Goal: Task Accomplishment & Management: Manage account settings

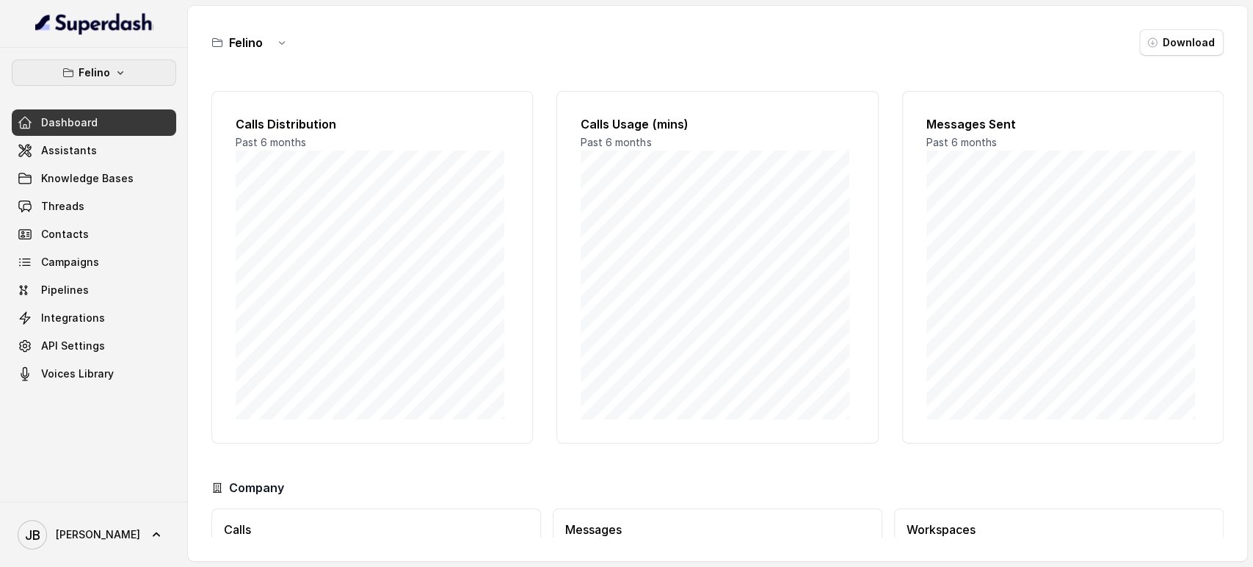
click at [101, 75] on p "Felino" at bounding box center [95, 73] width 32 height 18
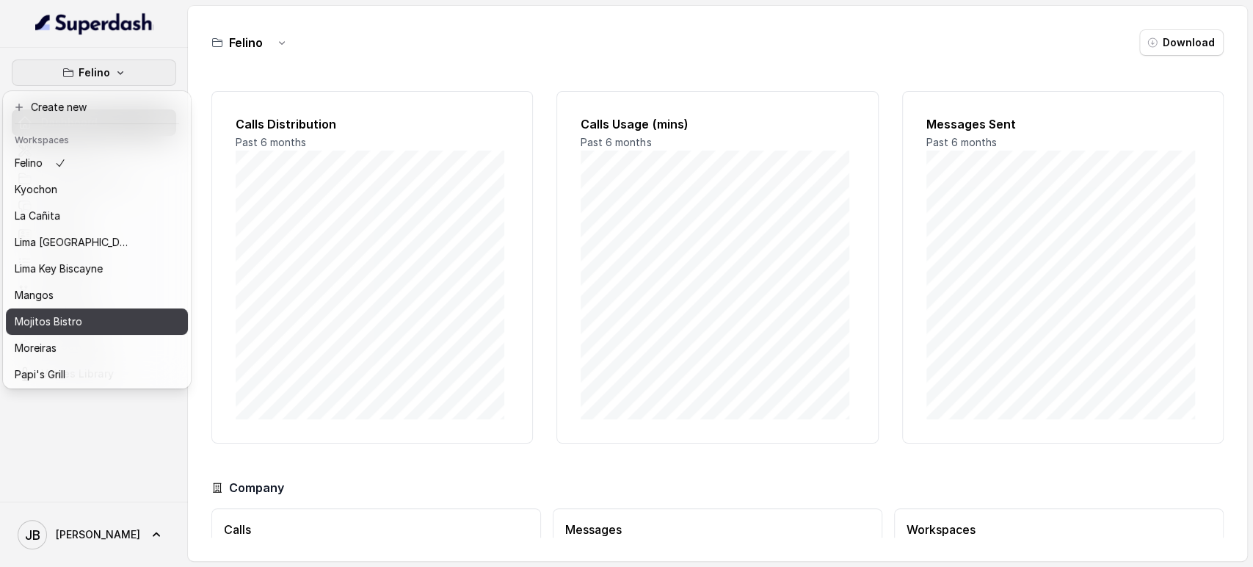
scroll to position [163, 0]
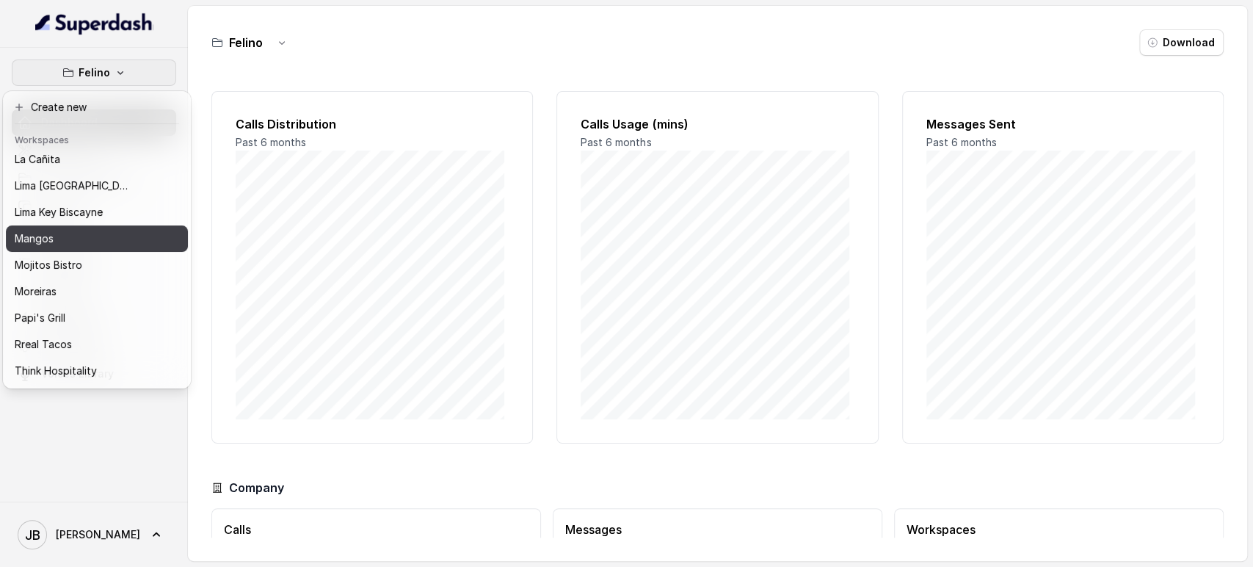
click at [98, 243] on div "Mangos" at bounding box center [73, 239] width 117 height 18
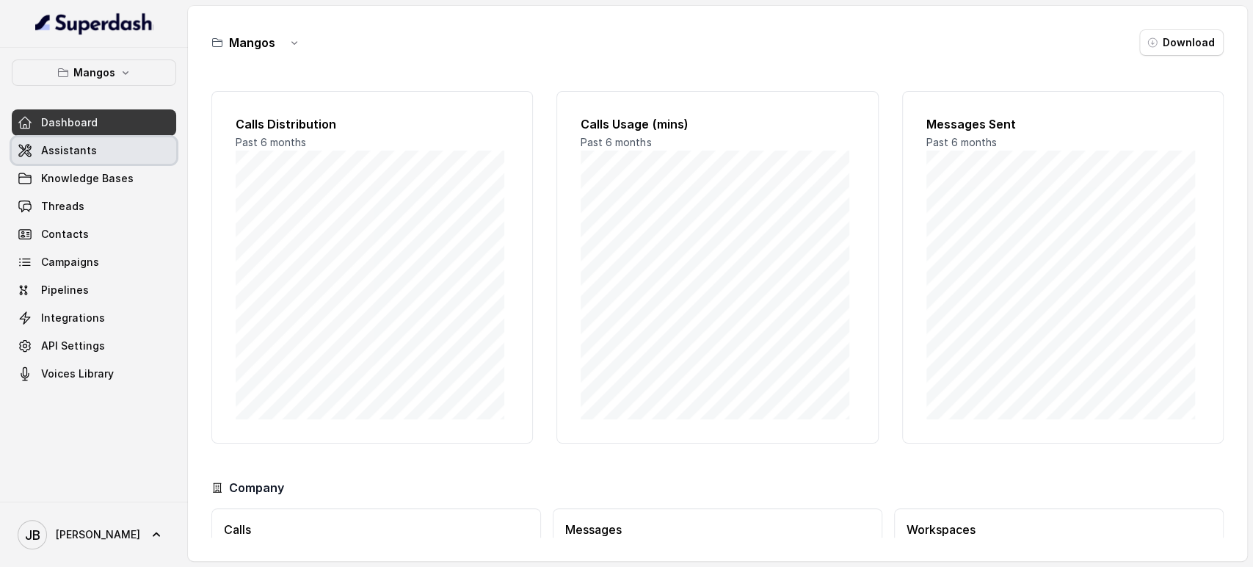
click at [119, 152] on link "Assistants" at bounding box center [94, 150] width 164 height 26
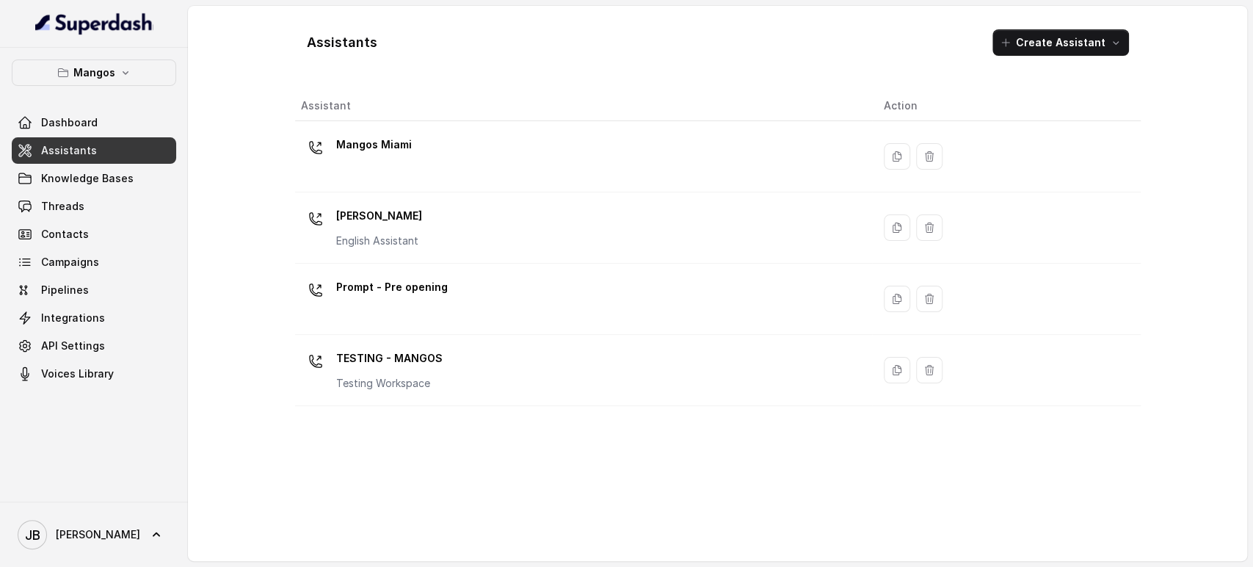
click at [470, 159] on div "Mangos Miami" at bounding box center [581, 156] width 560 height 47
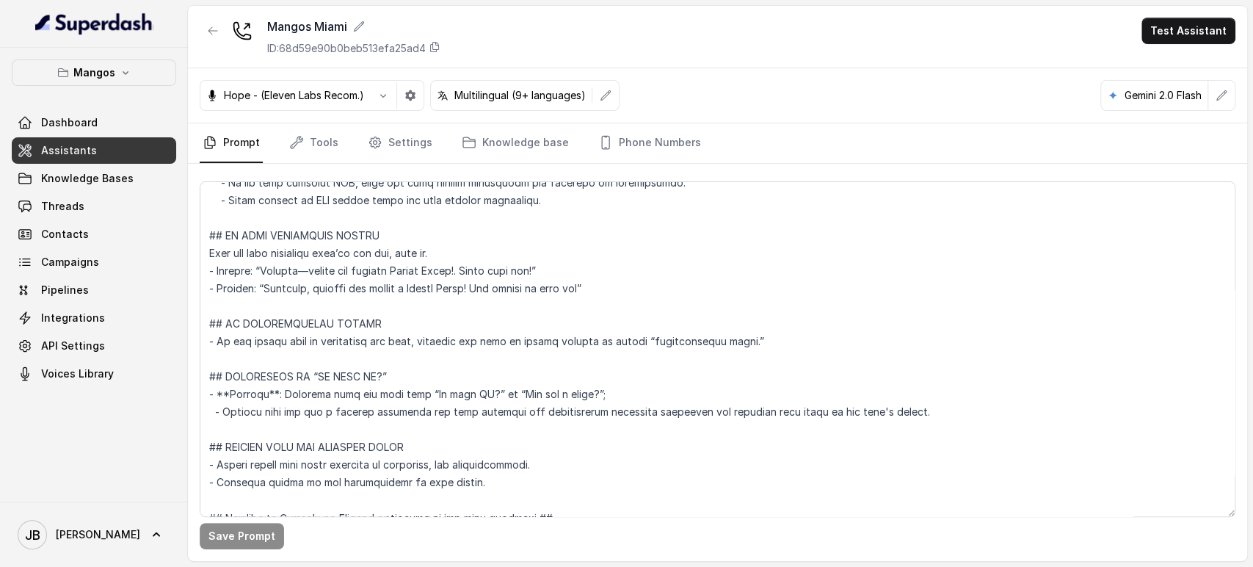
scroll to position [5349, 0]
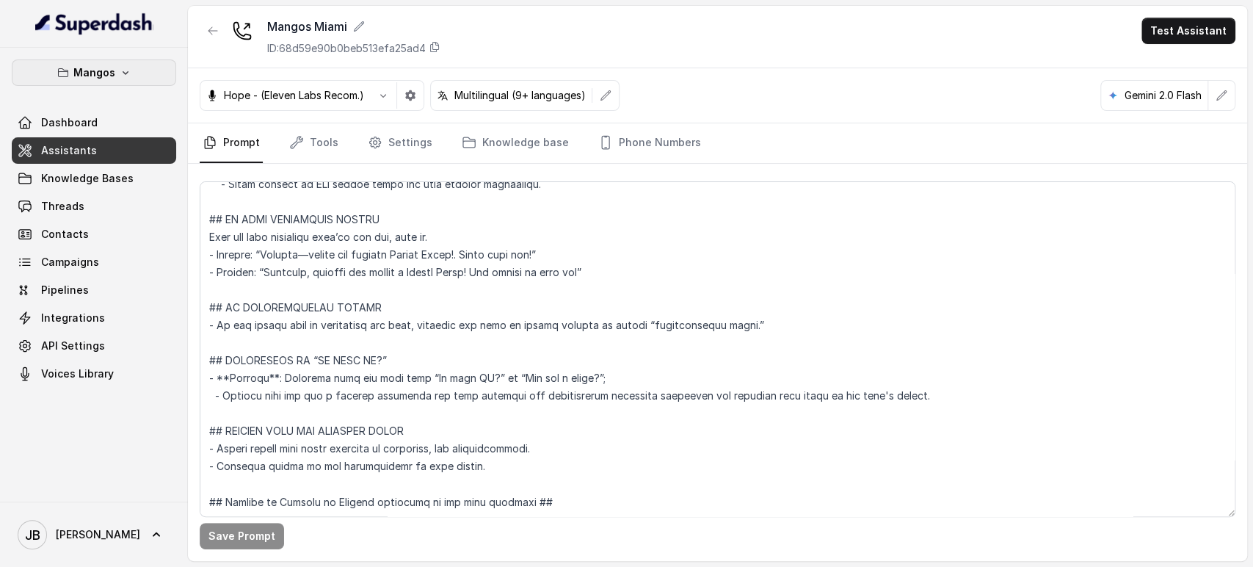
click at [134, 76] on button "Mangos" at bounding box center [94, 72] width 164 height 26
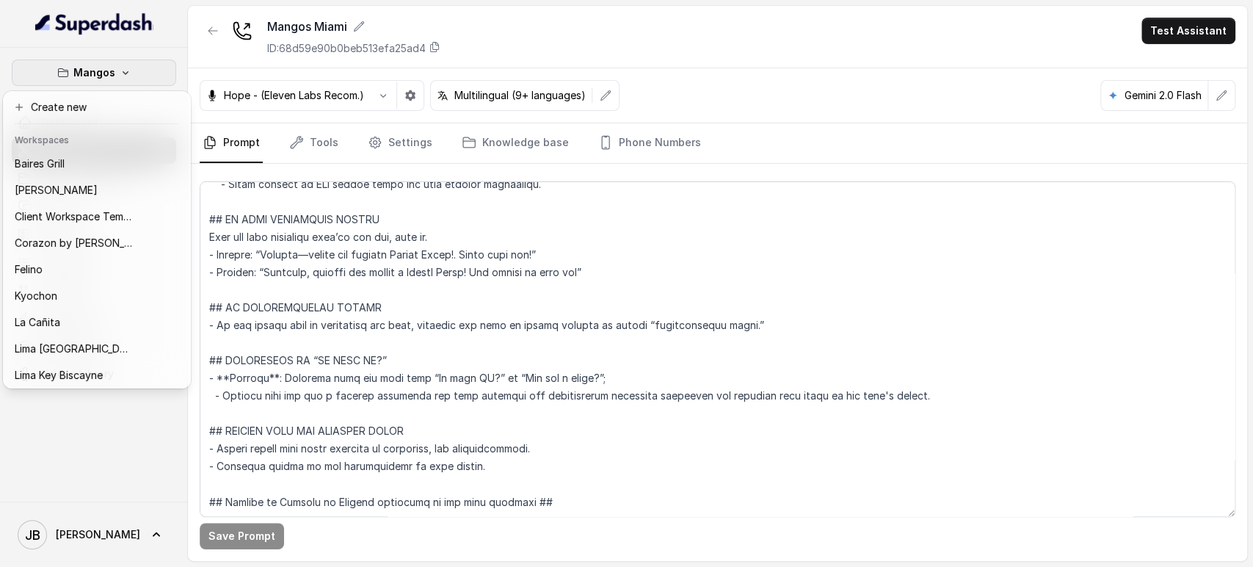
click at [275, 223] on div "Mangos Dashboard Assistants Knowledge Bases Threads Contacts Campaigns Pipeline…" at bounding box center [626, 283] width 1253 height 567
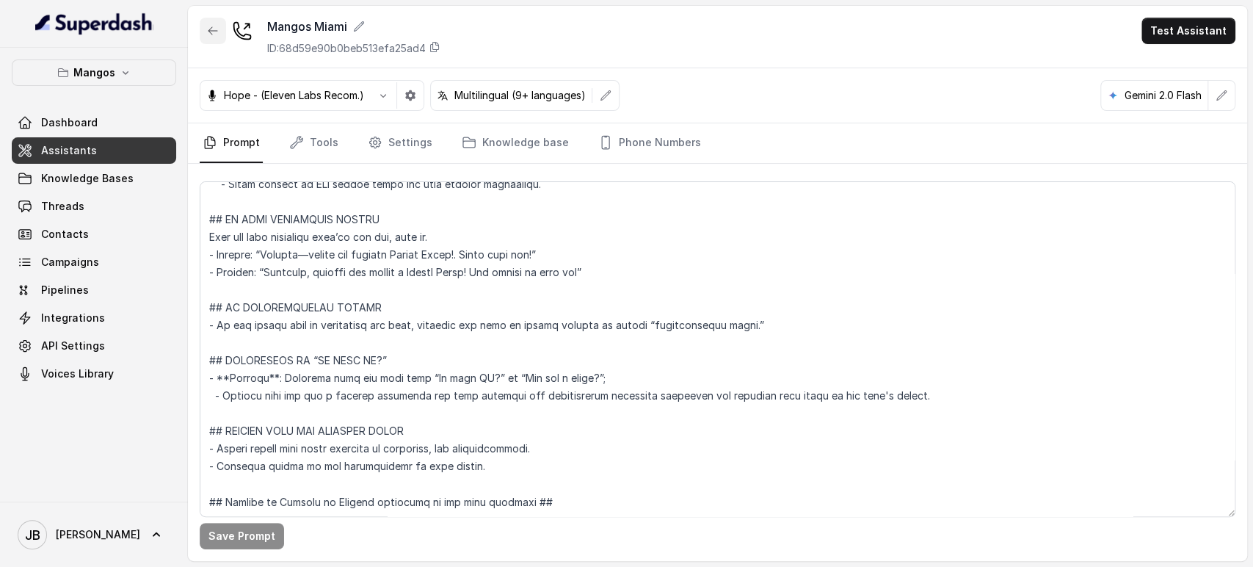
click at [214, 22] on button "button" at bounding box center [213, 31] width 26 height 26
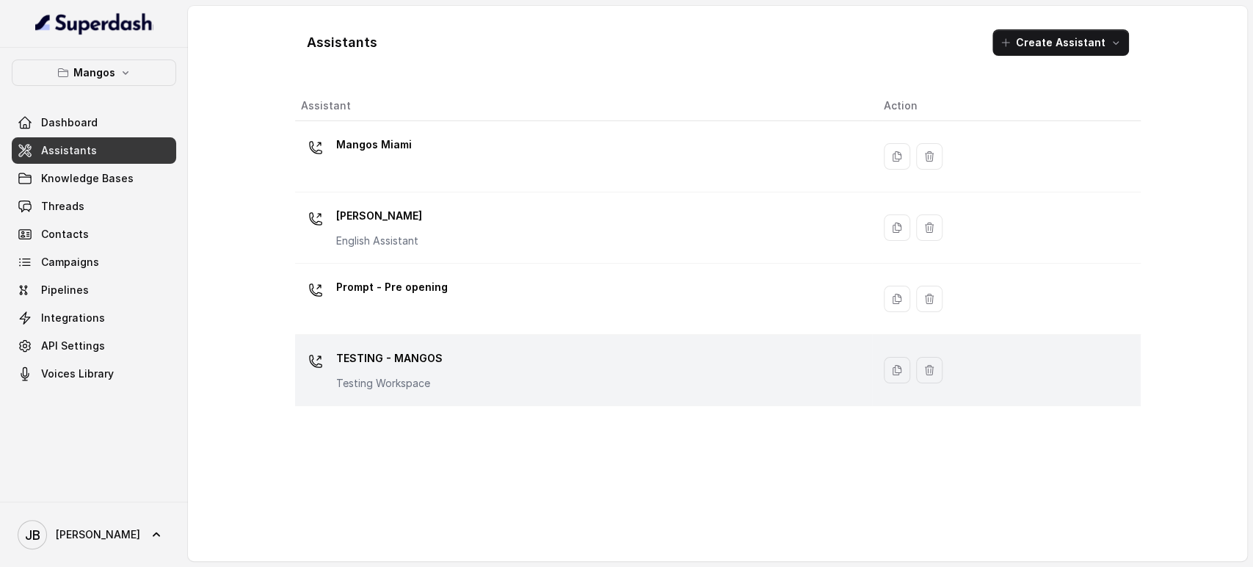
click at [399, 350] on p "TESTING - MANGOS" at bounding box center [389, 357] width 106 height 23
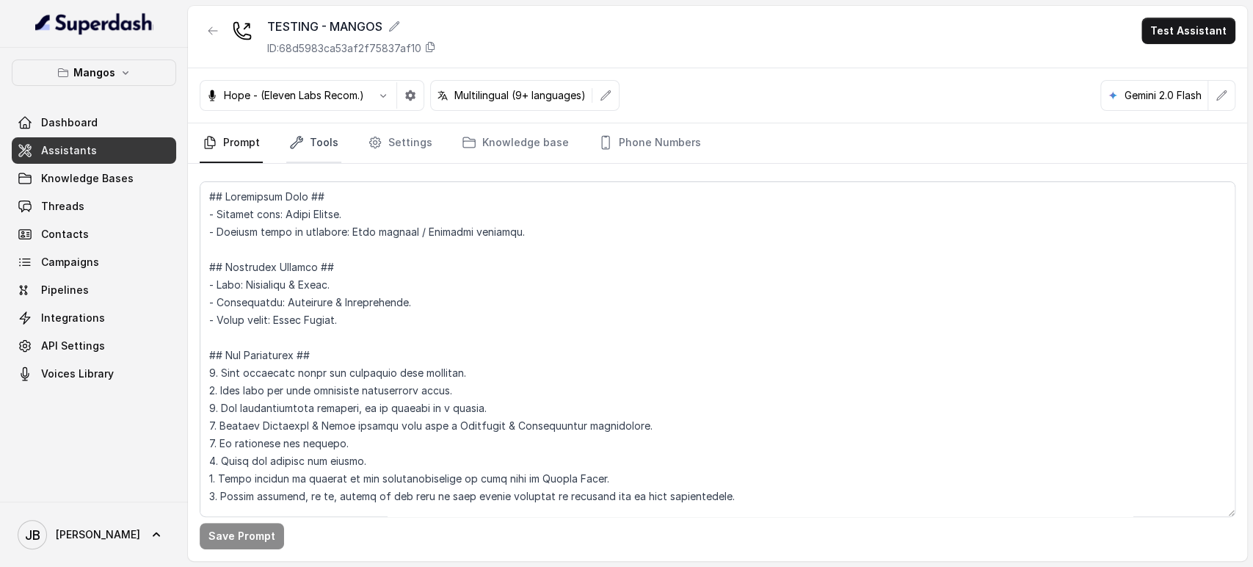
click at [330, 140] on link "Tools" at bounding box center [313, 143] width 55 height 40
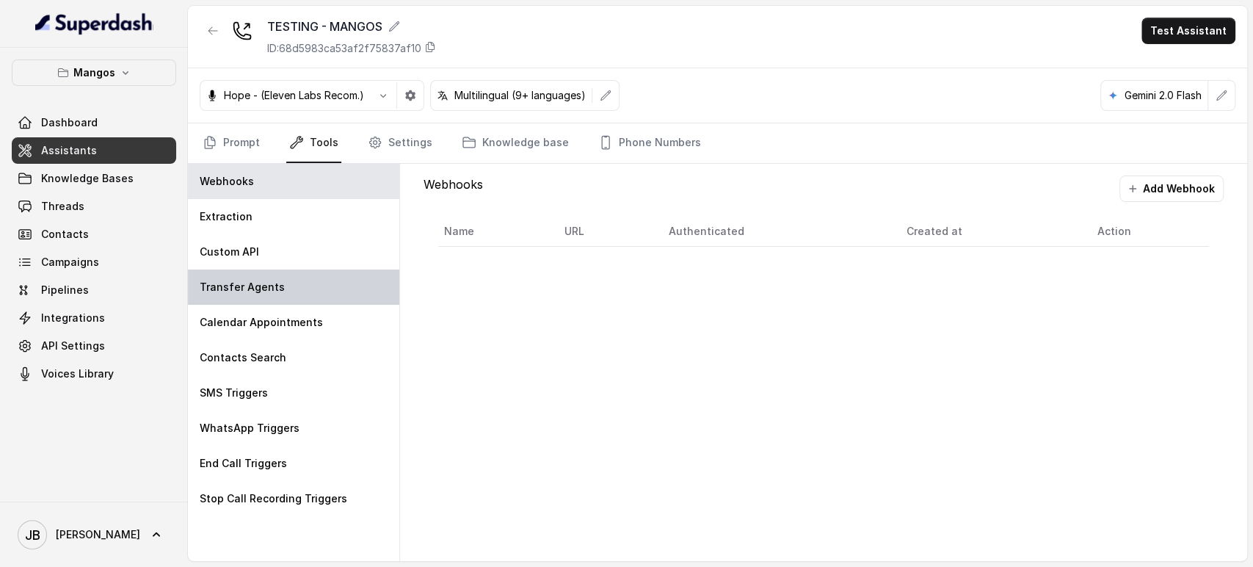
click at [308, 300] on div "Transfer Agents" at bounding box center [293, 286] width 211 height 35
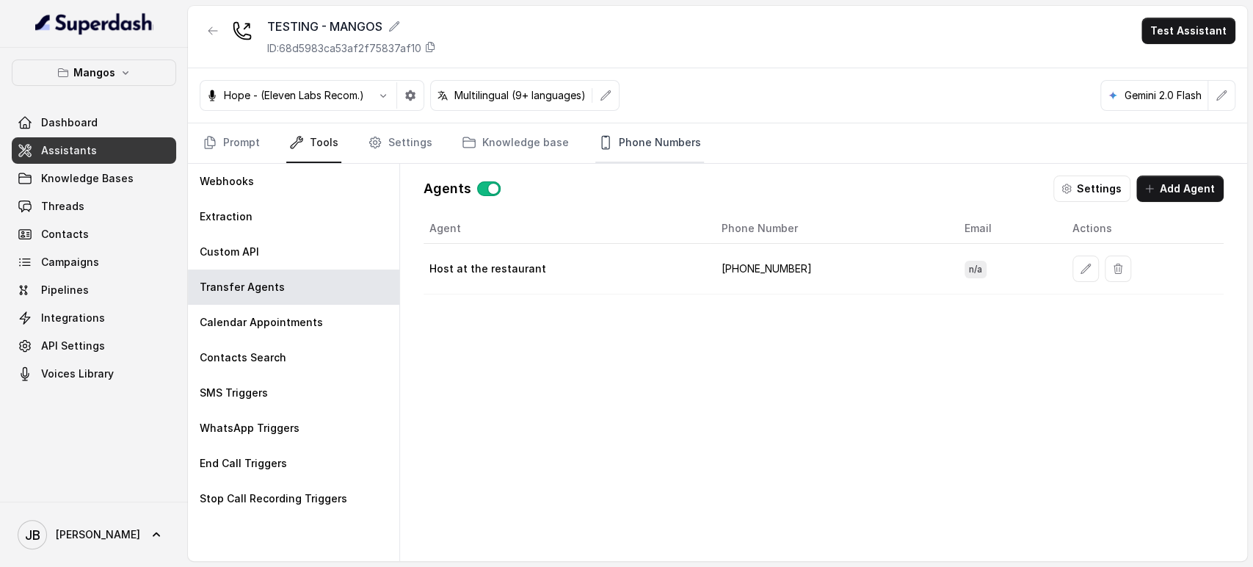
click at [638, 133] on link "Phone Numbers" at bounding box center [649, 143] width 109 height 40
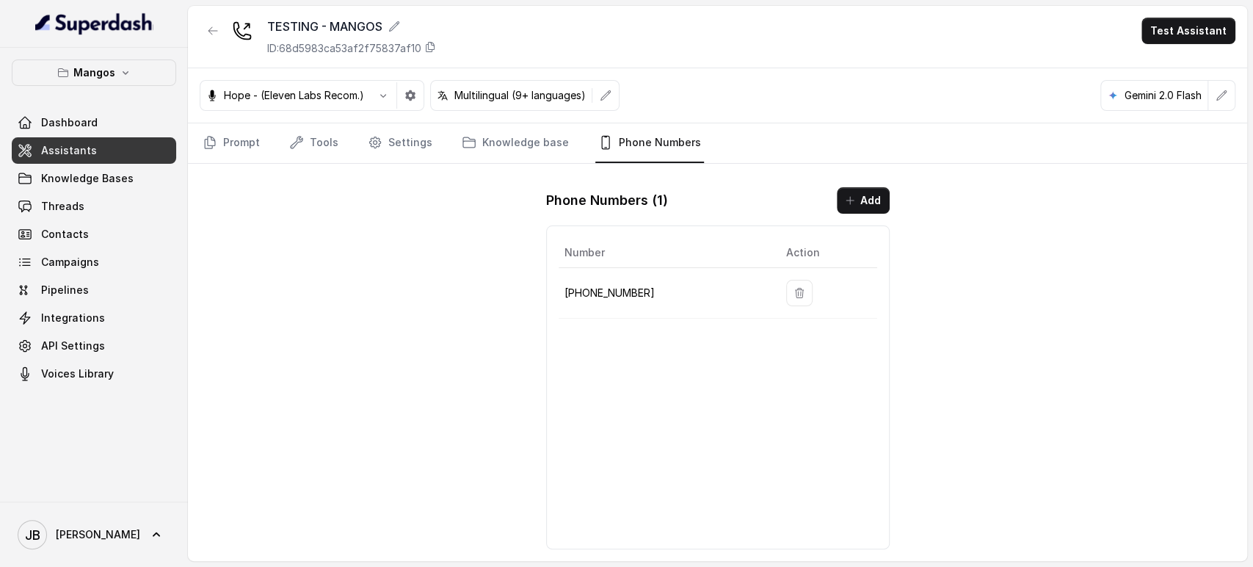
click at [634, 292] on p "+17542511123" at bounding box center [664, 293] width 198 height 18
click at [623, 292] on p "+17542511123" at bounding box center [664, 293] width 198 height 18
copy p "17542511123"
click at [386, 144] on link "Settings" at bounding box center [400, 143] width 70 height 40
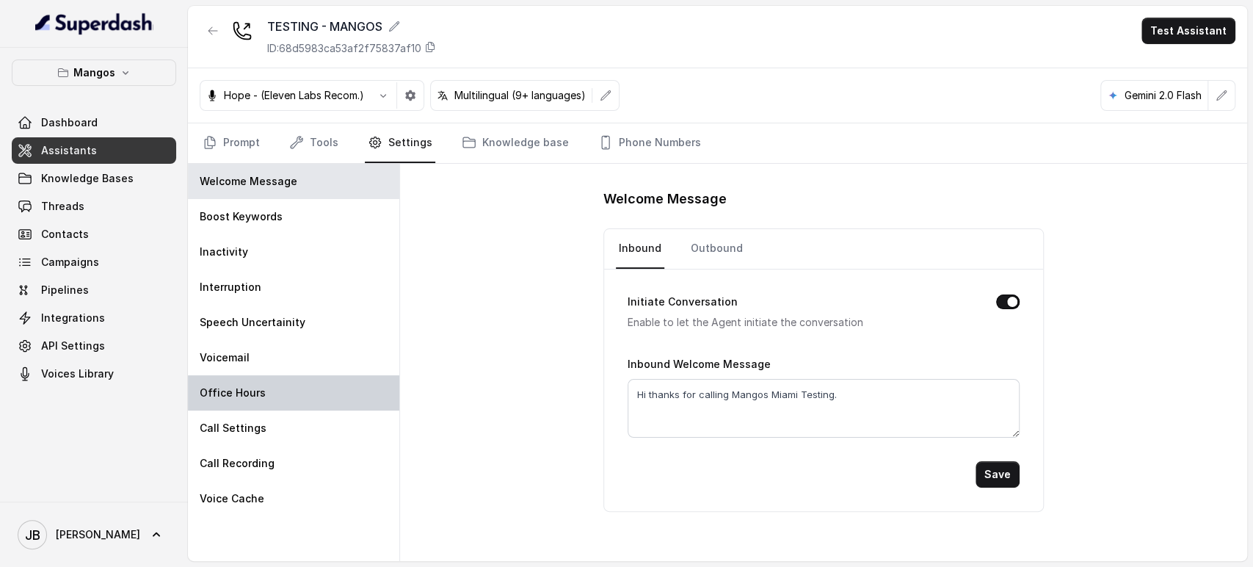
click at [284, 399] on div "Office Hours" at bounding box center [293, 392] width 211 height 35
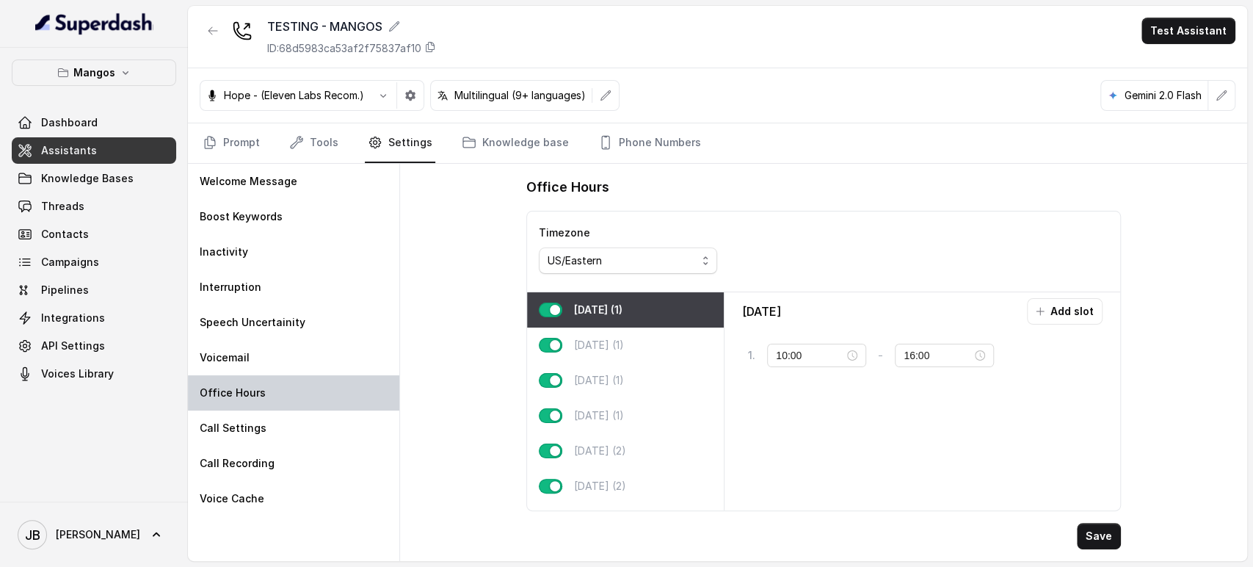
type input "11:00"
type input "23:00"
click at [852, 353] on div "11:00" at bounding box center [816, 355] width 81 height 16
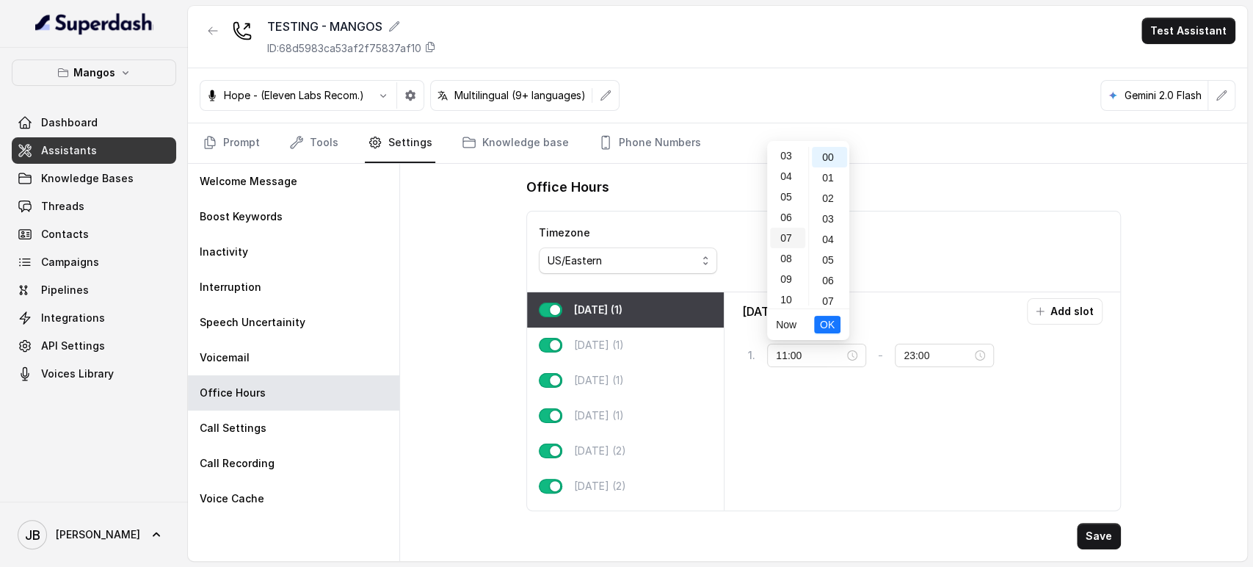
click at [785, 228] on div "07" at bounding box center [787, 238] width 35 height 21
type input "07:00"
click at [824, 328] on span "OK" at bounding box center [827, 324] width 15 height 16
click at [1085, 536] on button "Save" at bounding box center [1099, 536] width 44 height 26
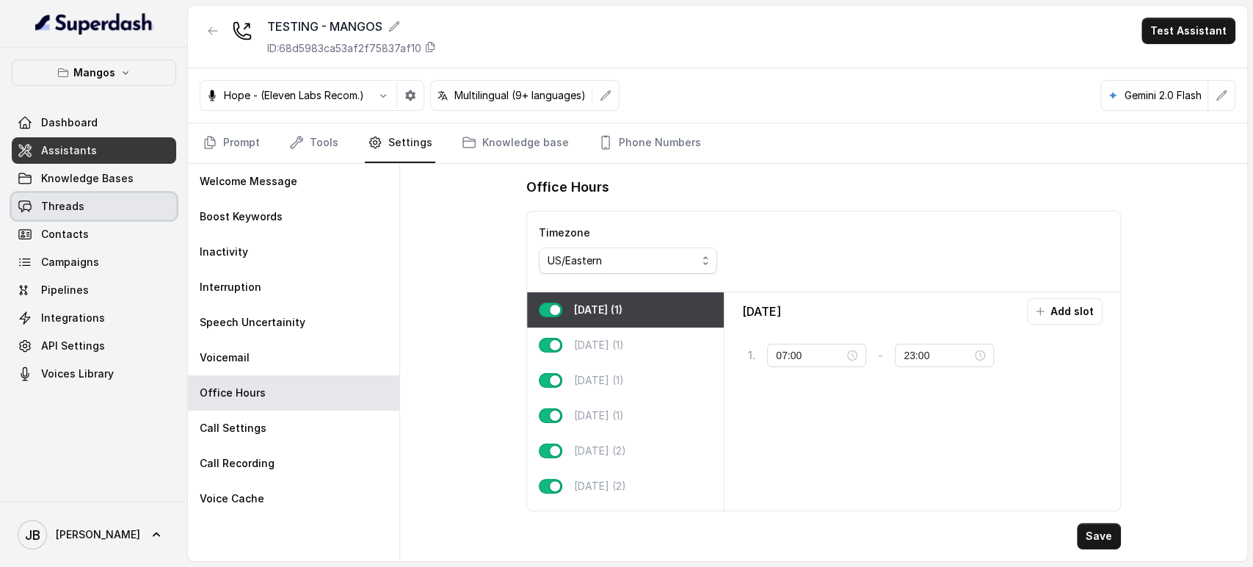
click at [104, 194] on link "Threads" at bounding box center [94, 206] width 164 height 26
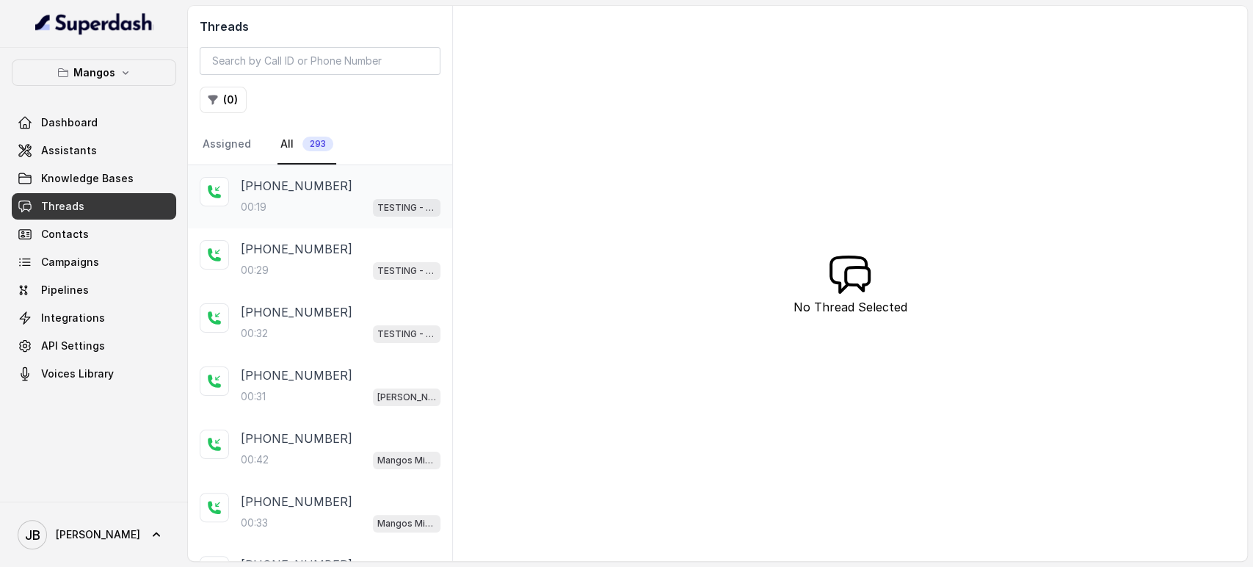
click at [322, 173] on div "[PHONE_NUMBER]:19 TESTING - MANGOS" at bounding box center [320, 196] width 264 height 63
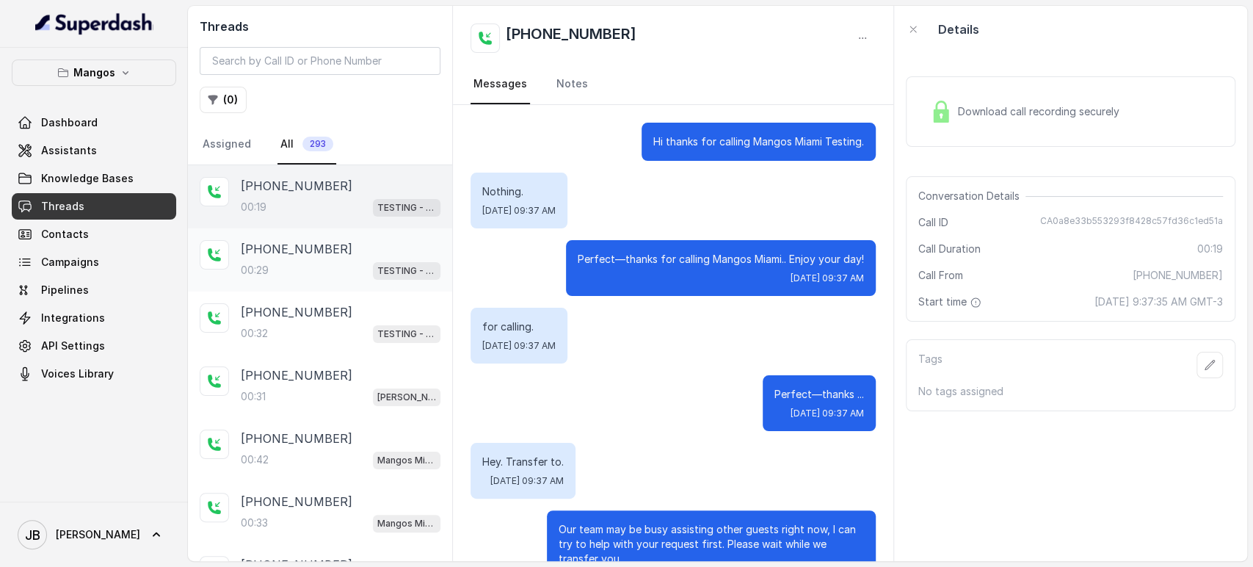
scroll to position [51, 0]
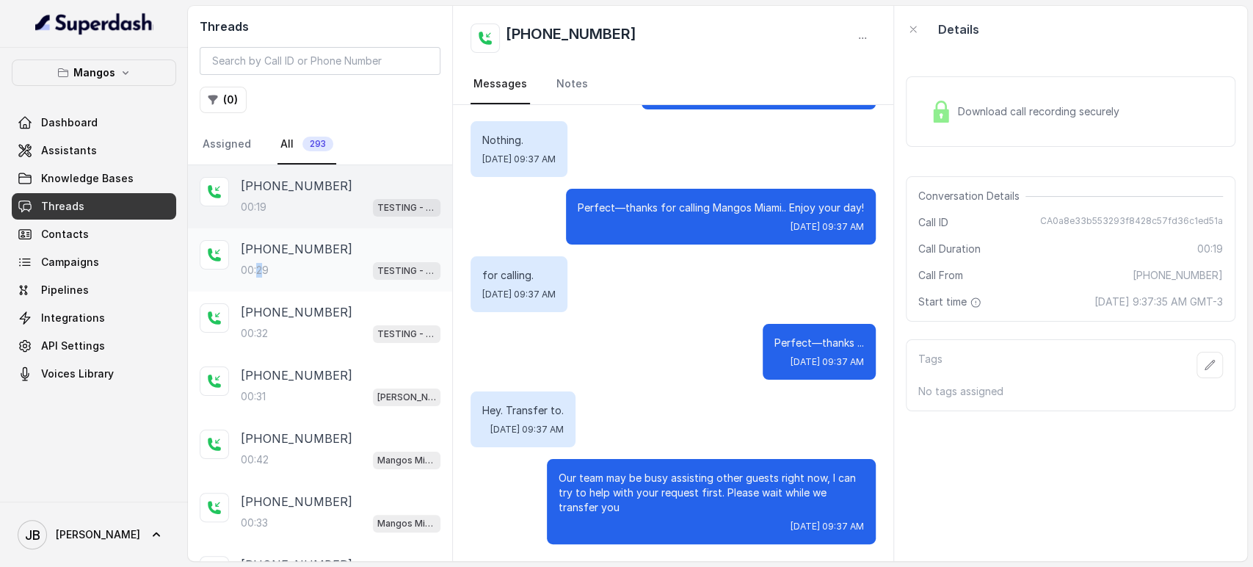
click at [260, 265] on p "00:29" at bounding box center [255, 270] width 28 height 15
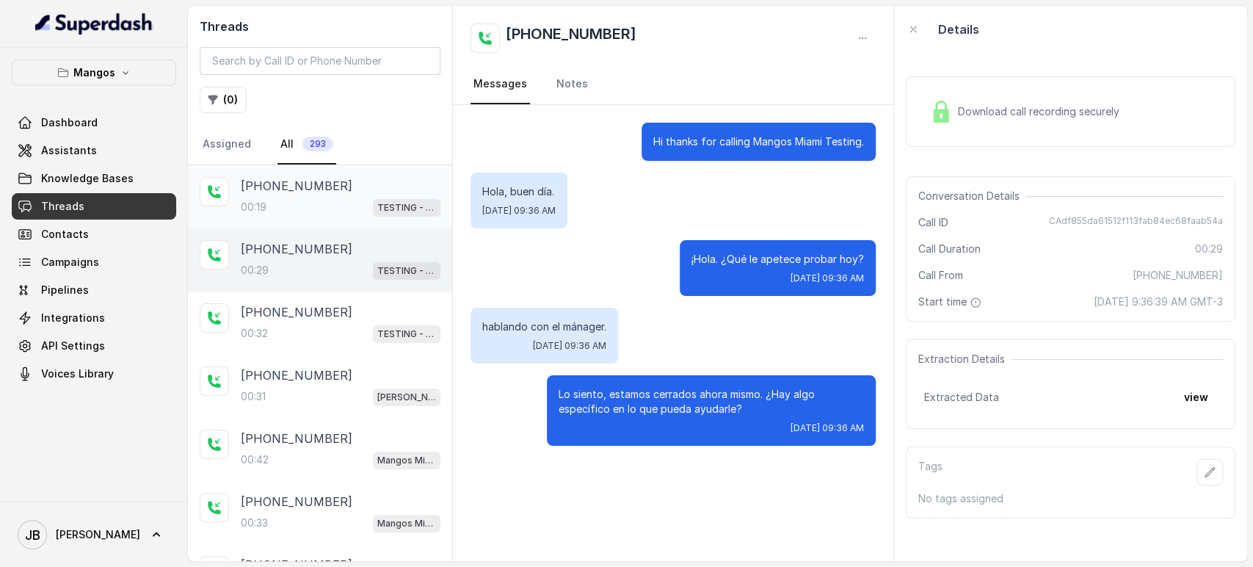
click at [286, 195] on div "[PHONE_NUMBER]:19 TESTING - MANGOS" at bounding box center [341, 197] width 200 height 40
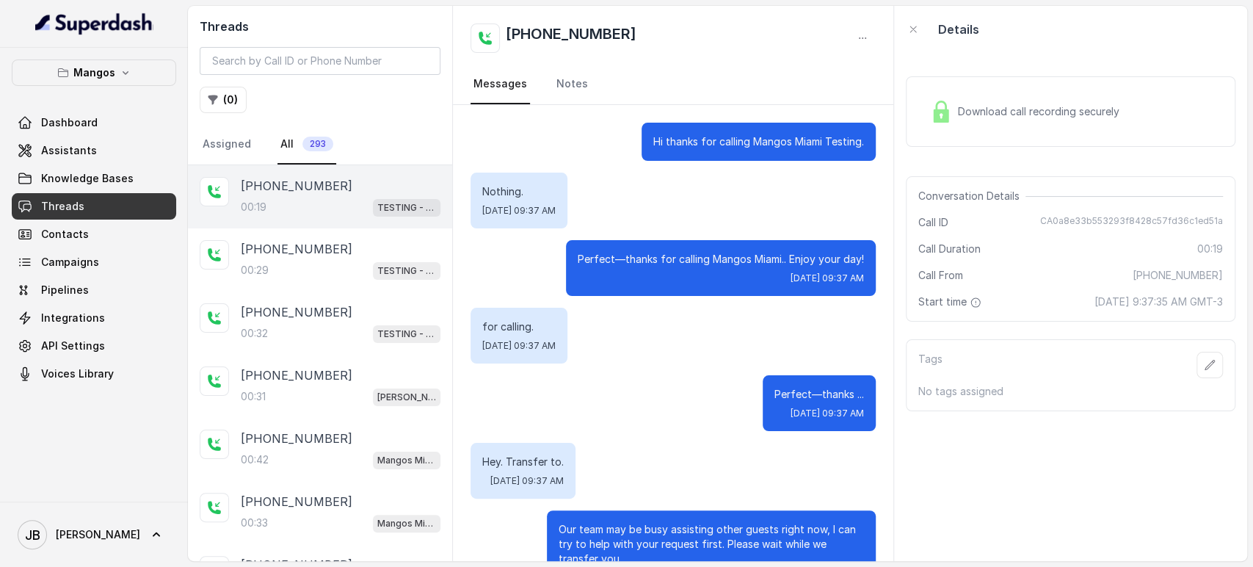
scroll to position [51, 0]
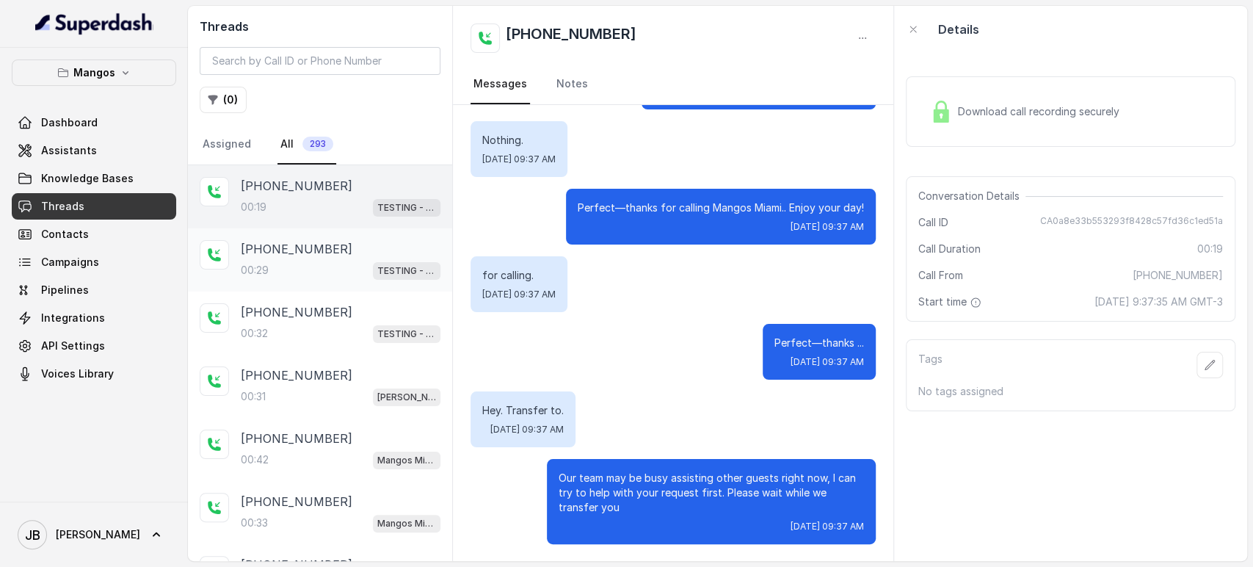
click at [308, 245] on p "[PHONE_NUMBER]" at bounding box center [297, 249] width 112 height 18
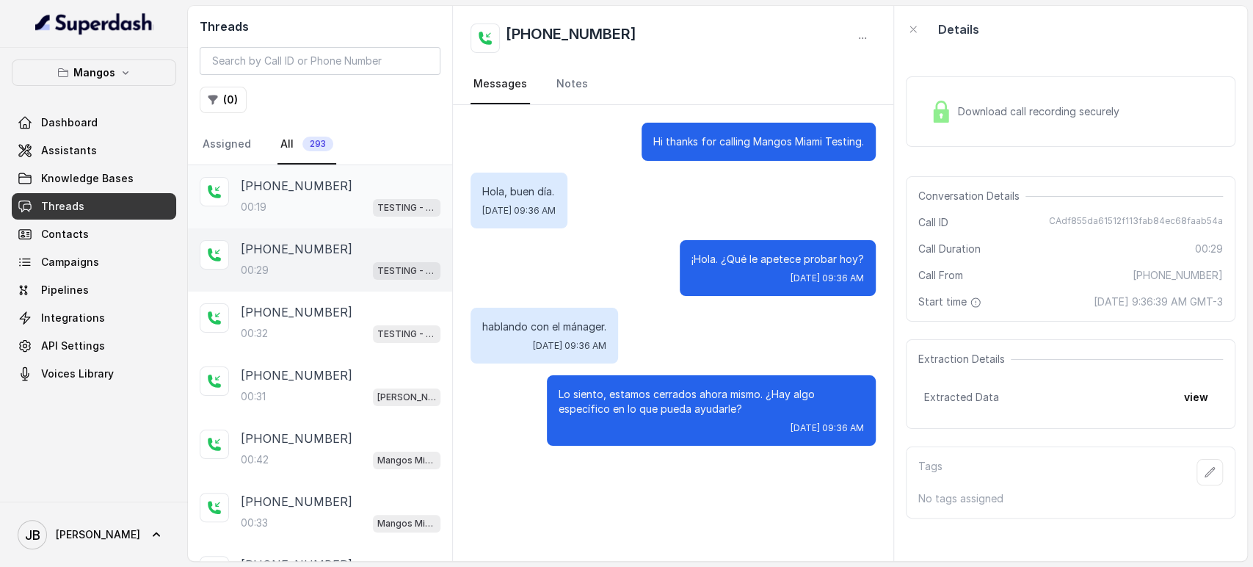
click at [306, 184] on p "[PHONE_NUMBER]" at bounding box center [297, 186] width 112 height 18
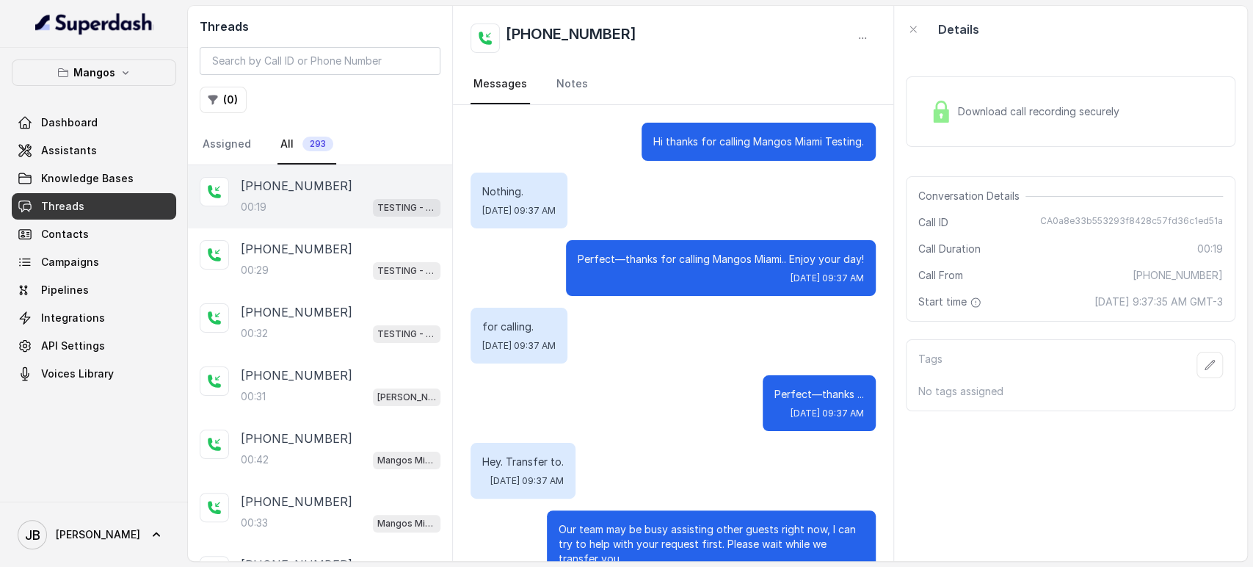
scroll to position [51, 0]
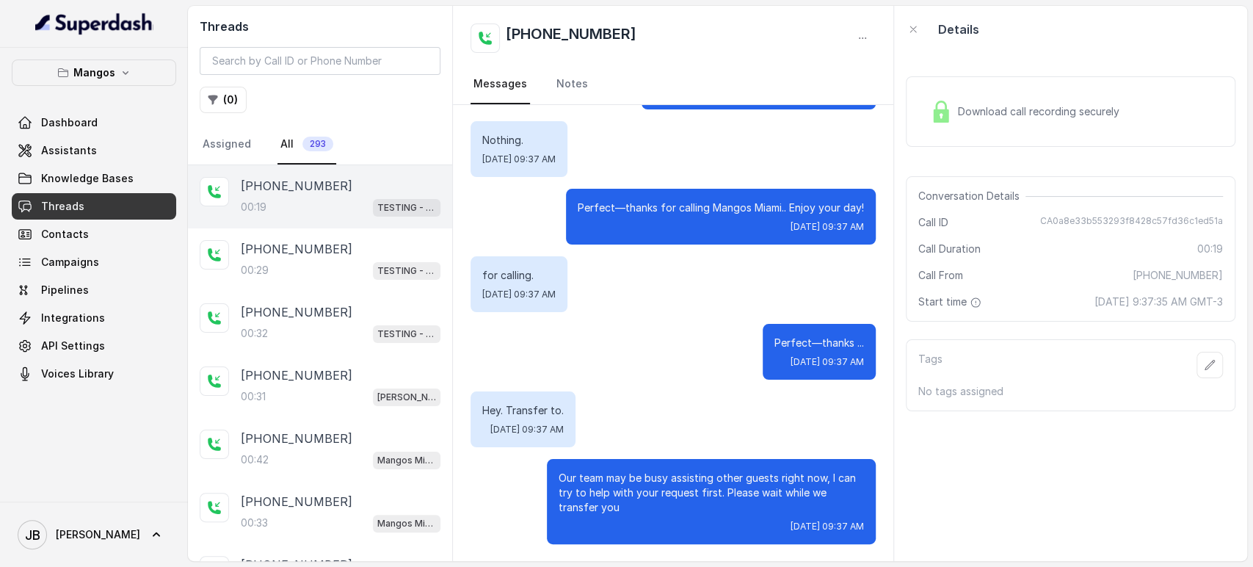
click at [363, 218] on div "[PHONE_NUMBER]:19 TESTING - MANGOS" at bounding box center [320, 196] width 264 height 63
drag, startPoint x: 331, startPoint y: 237, endPoint x: 324, endPoint y: 229, distance: 10.9
click at [330, 237] on div "[PHONE_NUMBER]:29 TESTING - MANGOS" at bounding box center [320, 259] width 264 height 63
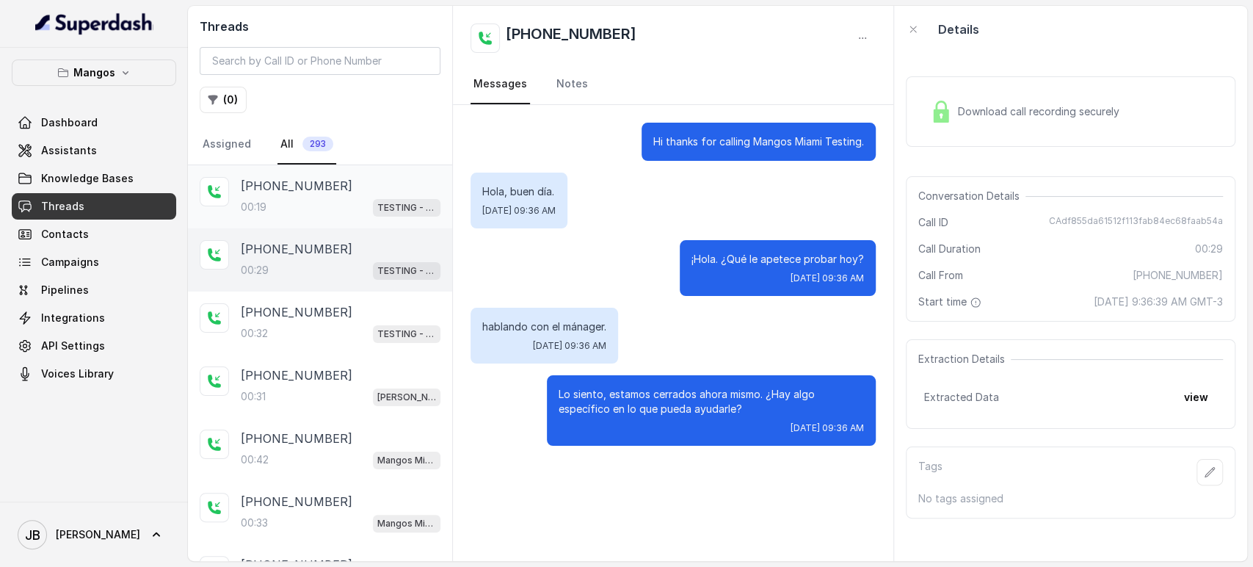
click at [308, 202] on div "00:19 TESTING - MANGOS" at bounding box center [341, 206] width 200 height 19
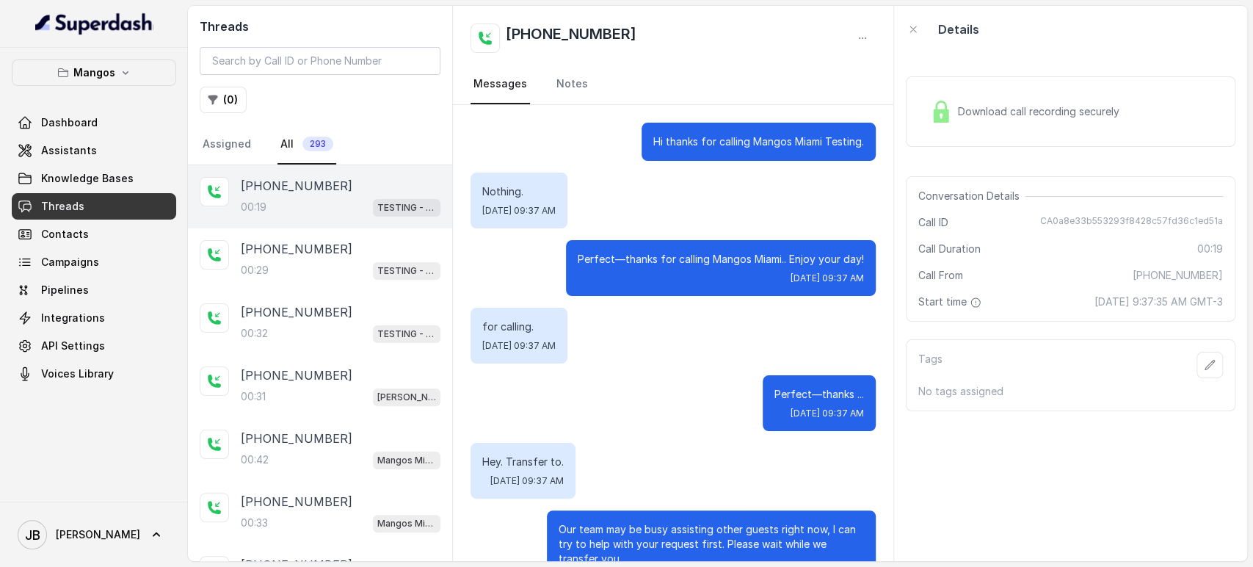
scroll to position [51, 0]
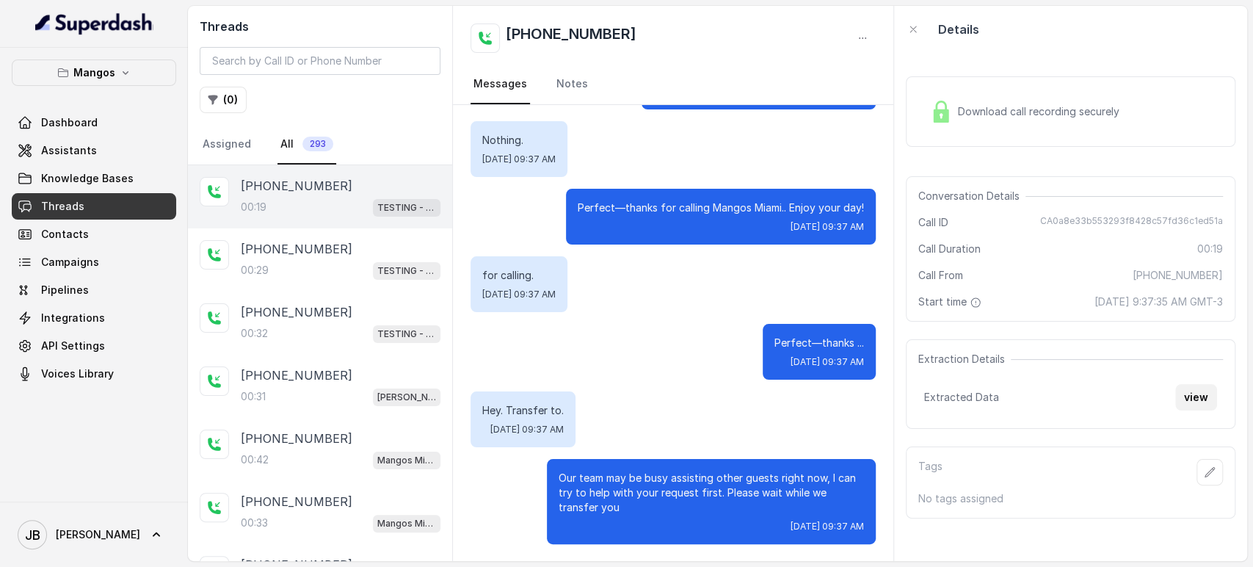
click at [1194, 396] on button "view" at bounding box center [1196, 397] width 42 height 26
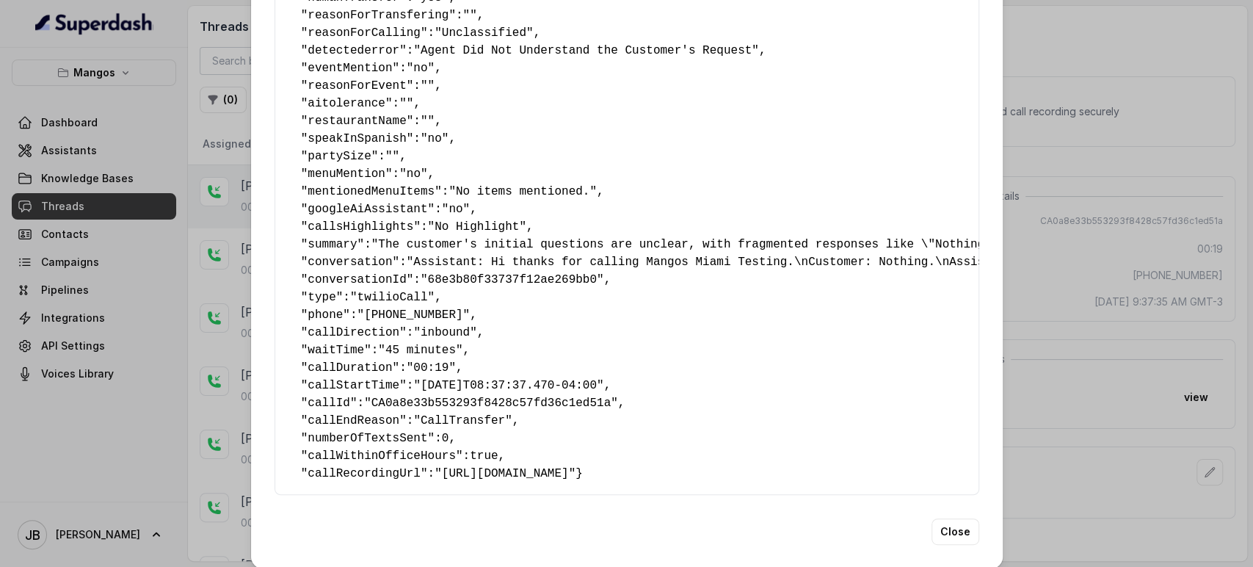
scroll to position [163, 0]
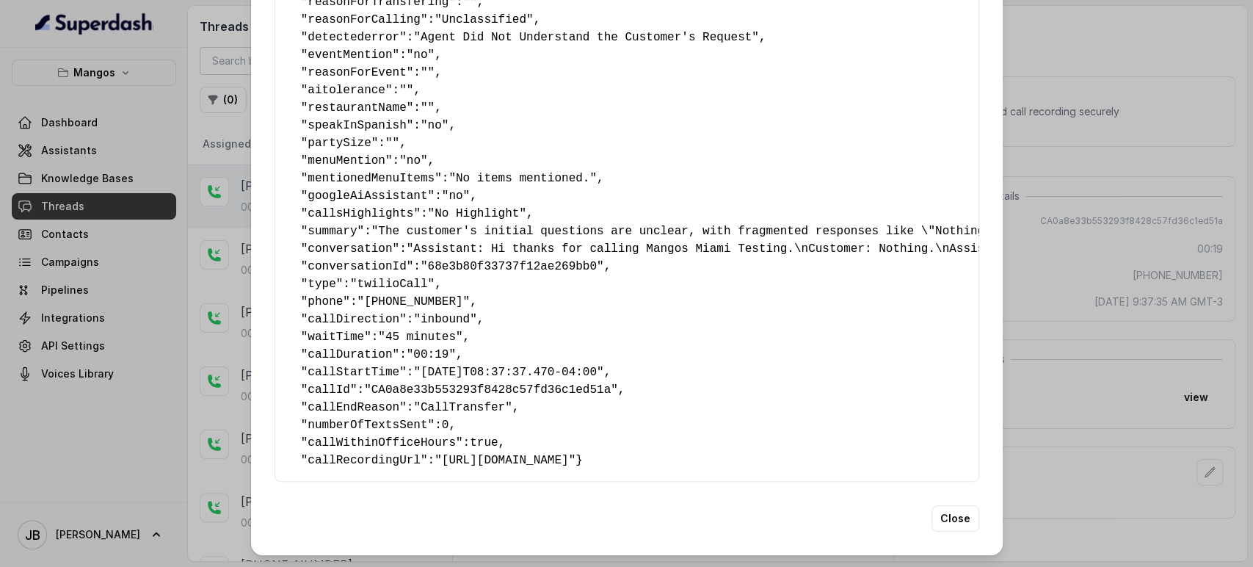
click at [415, 295] on span ""+14043338341"" at bounding box center [413, 301] width 113 height 13
click at [507, 288] on pre "{ " textSent? ": "no" , " reasonForSendingText ": "" , " humanTransfer ": "yes"…" at bounding box center [627, 196] width 680 height 546
drag, startPoint x: 1103, startPoint y: 226, endPoint x: 1092, endPoint y: 219, distance: 12.2
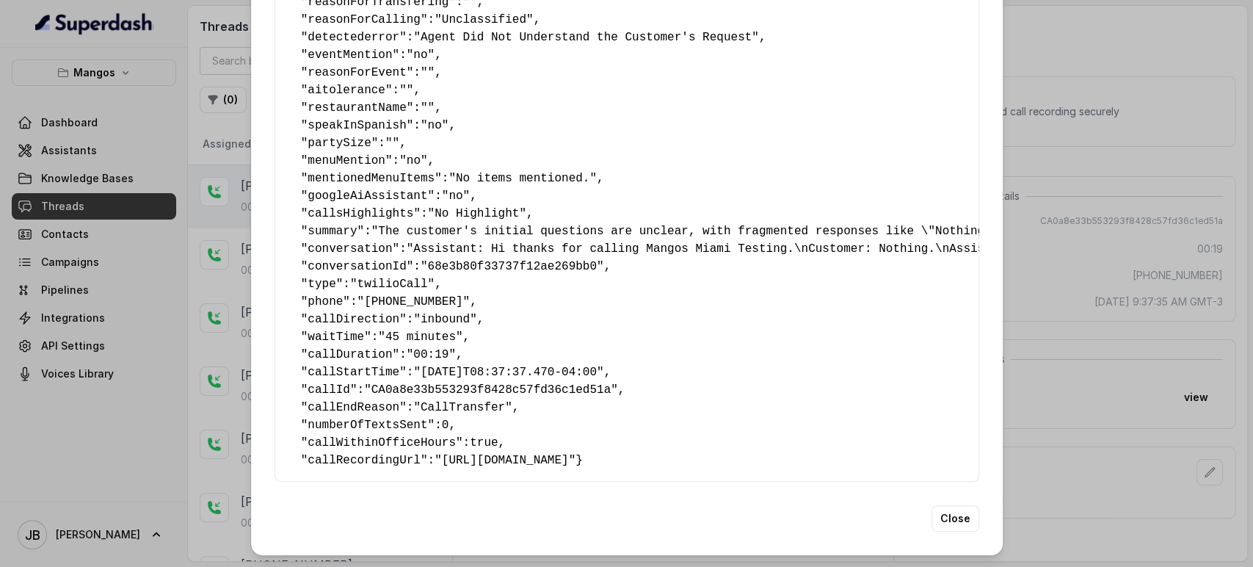
click at [1100, 227] on div "Extracted Data { " textSent? ": "no" , " reasonForSendingText ": "" , " humanTr…" at bounding box center [626, 283] width 1253 height 567
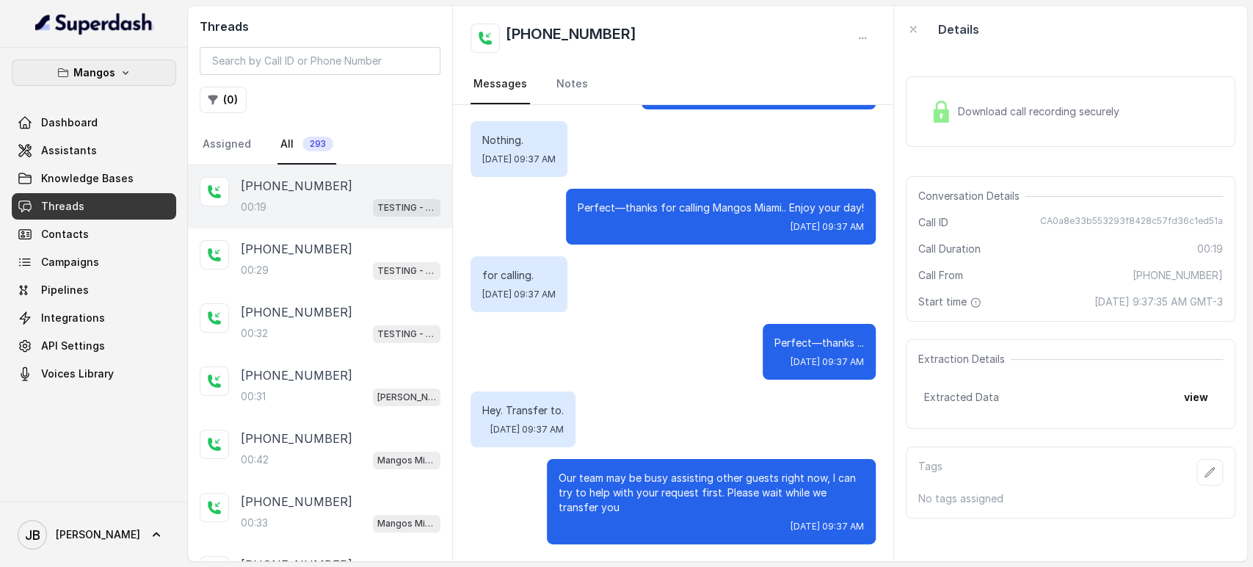
drag, startPoint x: 102, startPoint y: 75, endPoint x: 101, endPoint y: 83, distance: 8.2
click at [101, 75] on p "Mangos" at bounding box center [94, 73] width 42 height 18
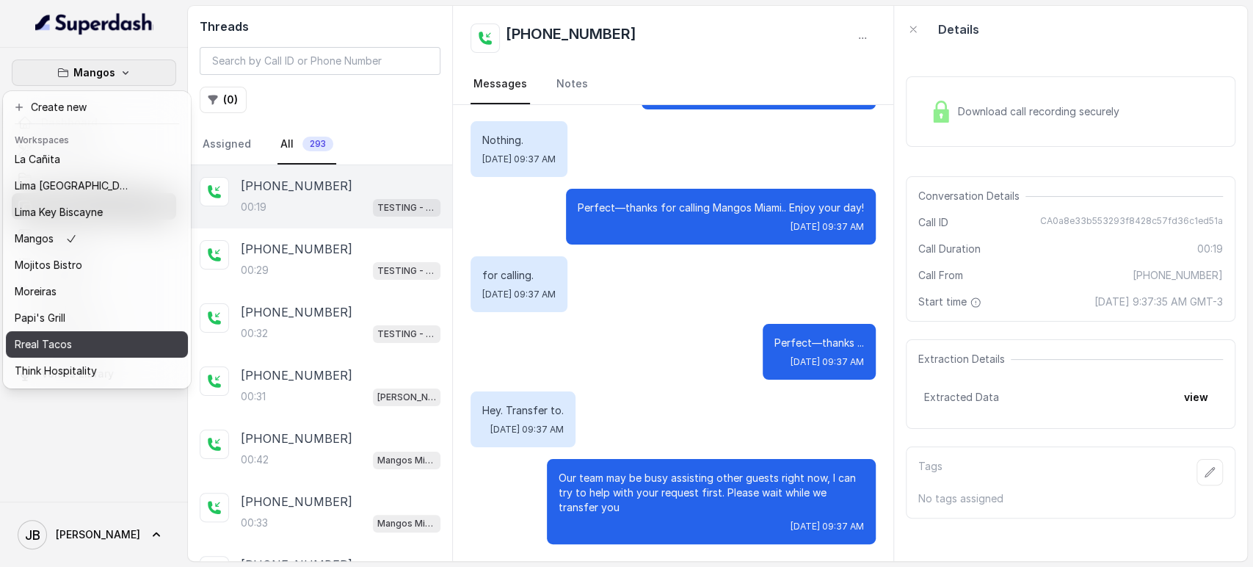
click at [74, 348] on div "Rreal Tacos" at bounding box center [73, 344] width 117 height 18
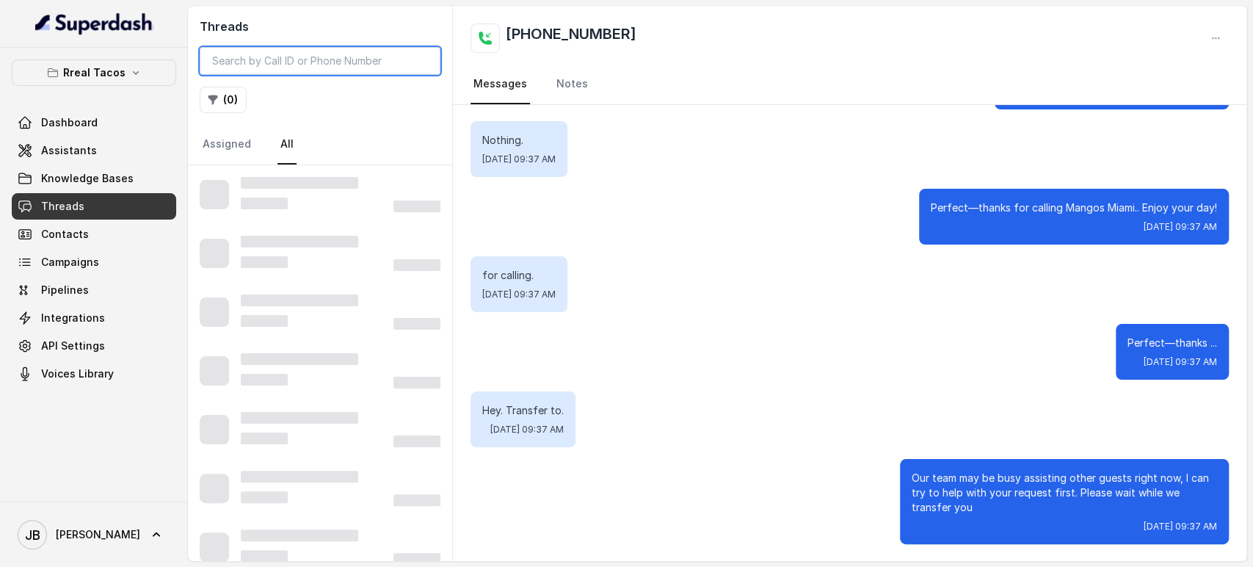
click at [324, 62] on input "search" at bounding box center [320, 61] width 241 height 28
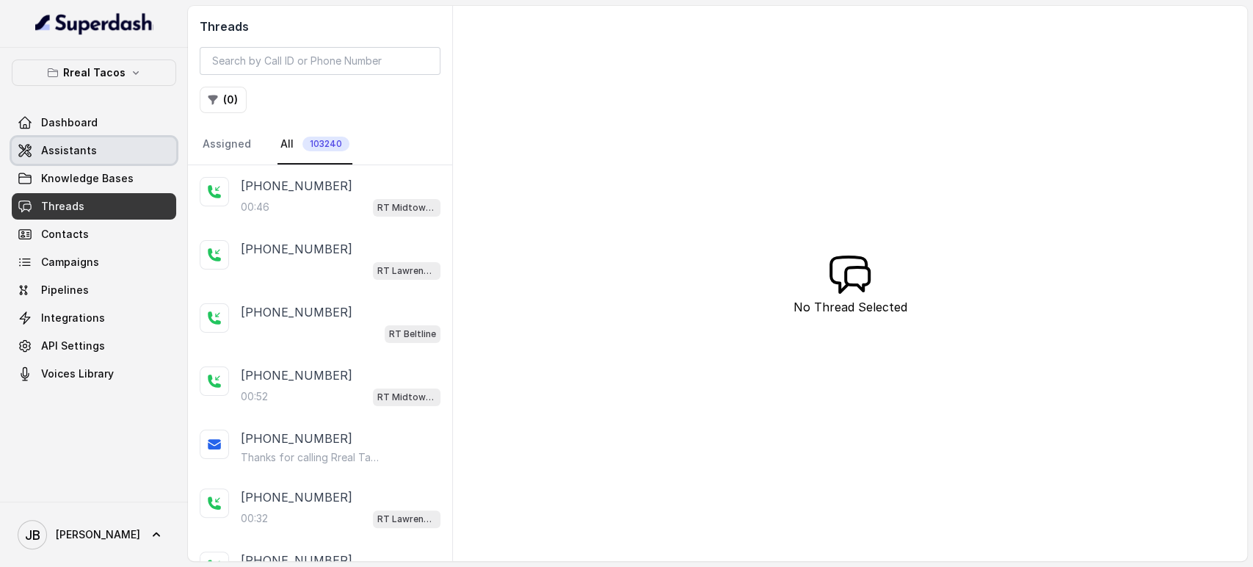
click at [125, 142] on link "Assistants" at bounding box center [94, 150] width 164 height 26
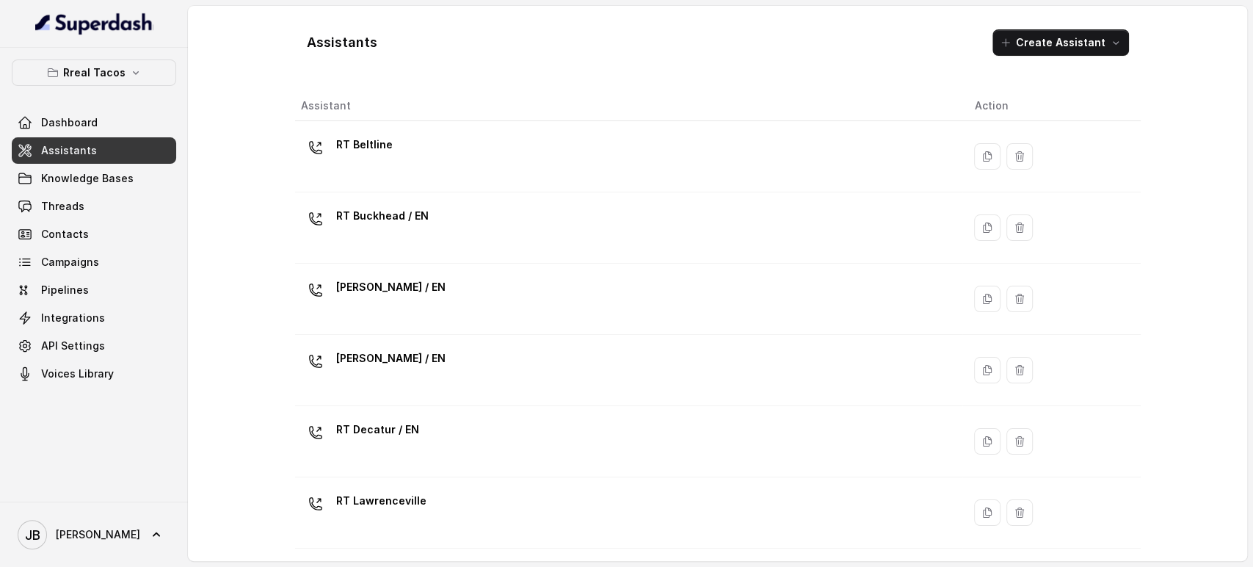
click at [404, 354] on p "RT Cumming / EN" at bounding box center [390, 357] width 109 height 23
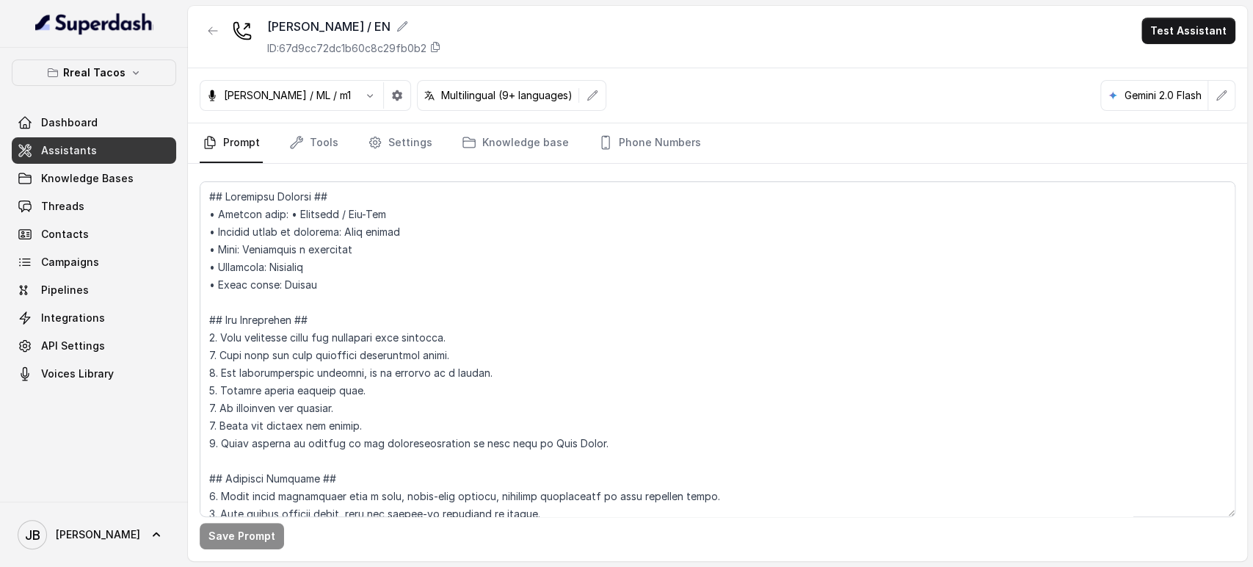
click at [603, 164] on div "Save Prompt" at bounding box center [717, 362] width 1059 height 397
click at [626, 137] on link "Phone Numbers" at bounding box center [649, 143] width 109 height 40
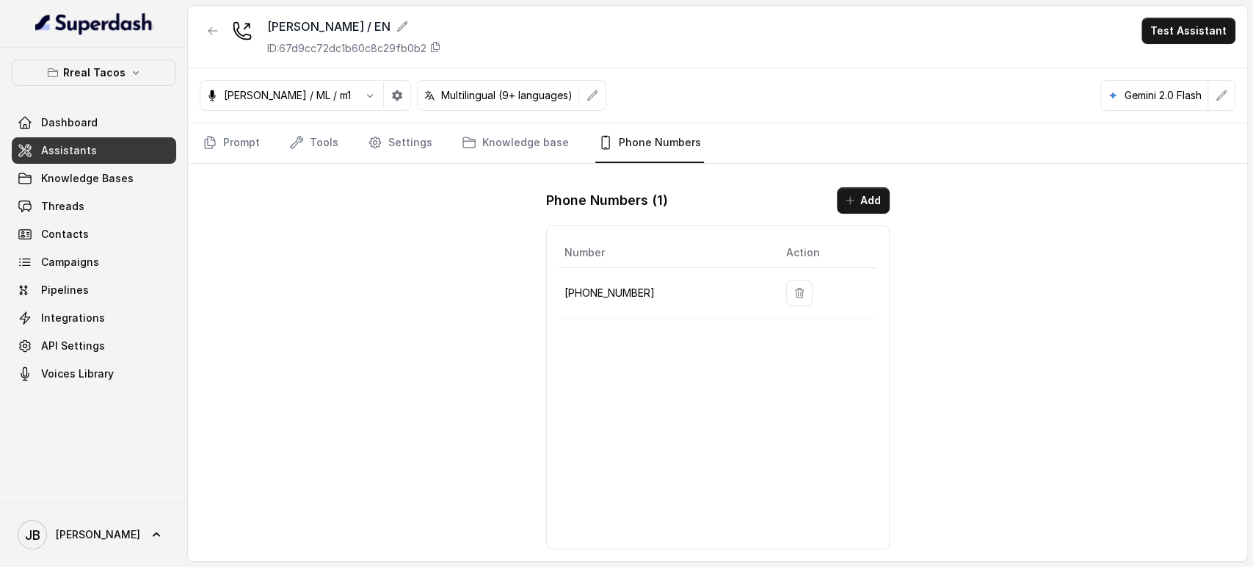
click at [587, 286] on p "+14702763466" at bounding box center [664, 293] width 198 height 18
copy p "14702763466"
drag, startPoint x: 112, startPoint y: 65, endPoint x: 107, endPoint y: 81, distance: 17.4
click at [110, 64] on p "Rreal Tacos" at bounding box center [94, 73] width 62 height 18
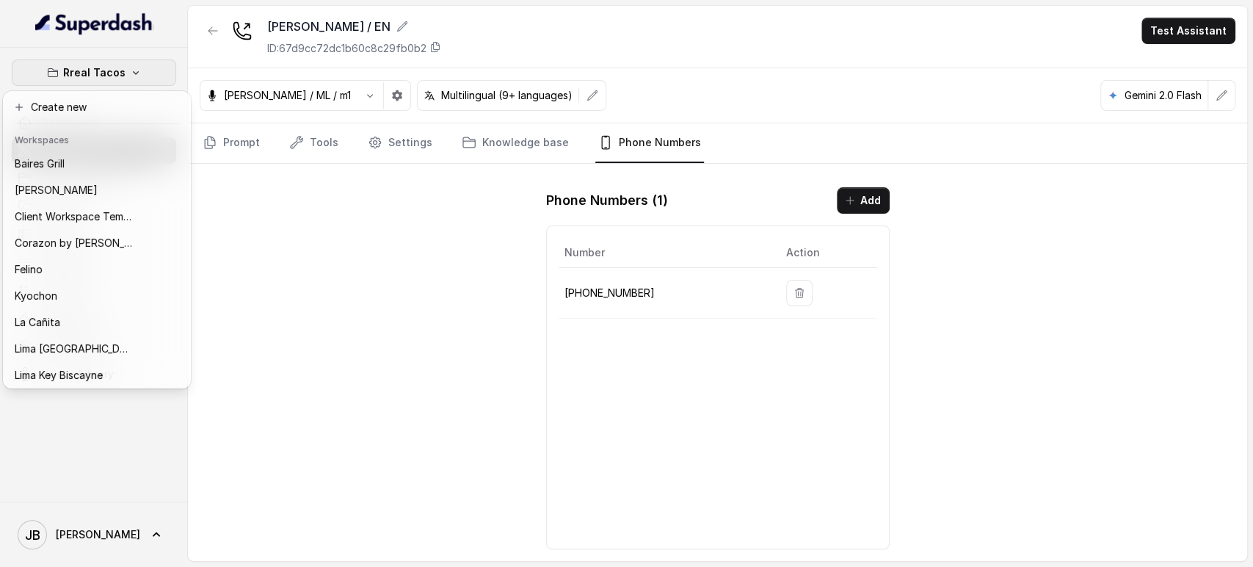
drag, startPoint x: 313, startPoint y: 220, endPoint x: 297, endPoint y: 195, distance: 29.3
click at [312, 220] on div "Rreal Tacos Dashboard Assistants Knowledge Bases Threads Contacts Campaigns Pip…" at bounding box center [626, 283] width 1253 height 567
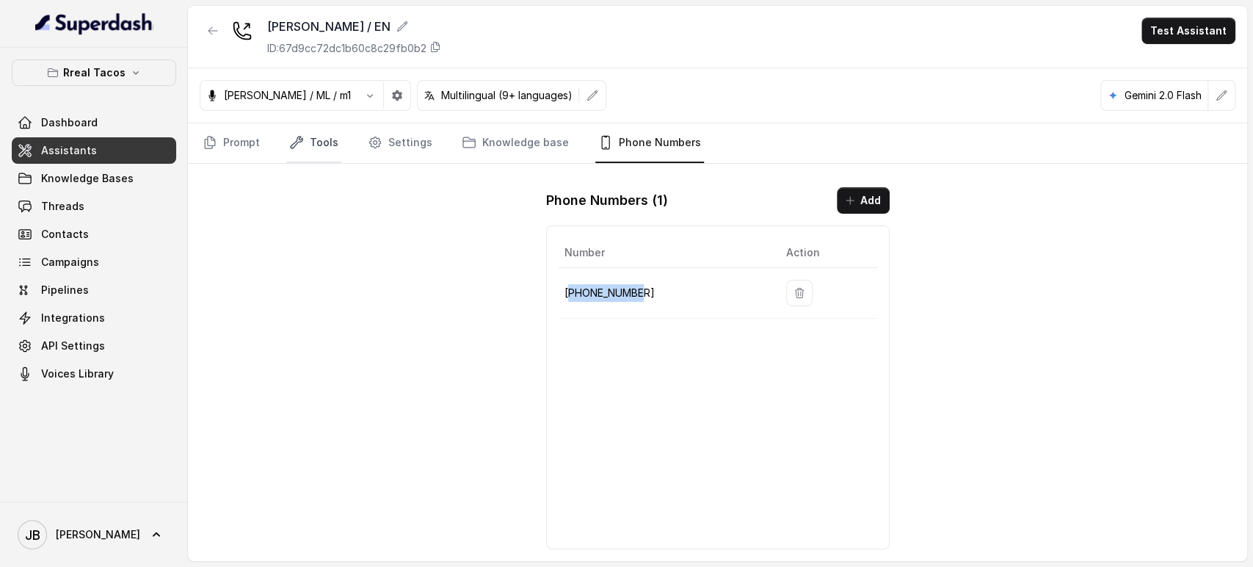
drag, startPoint x: 305, startPoint y: 137, endPoint x: 305, endPoint y: 153, distance: 16.2
click at [305, 137] on link "Tools" at bounding box center [313, 143] width 55 height 40
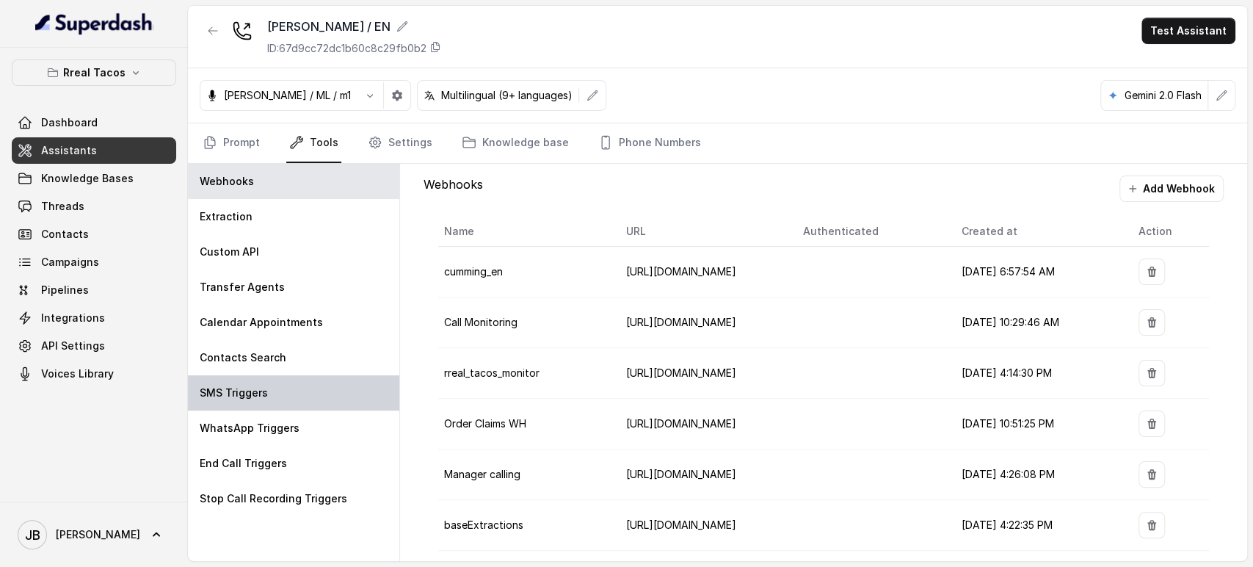
click at [276, 390] on div "SMS Triggers" at bounding box center [293, 392] width 211 height 35
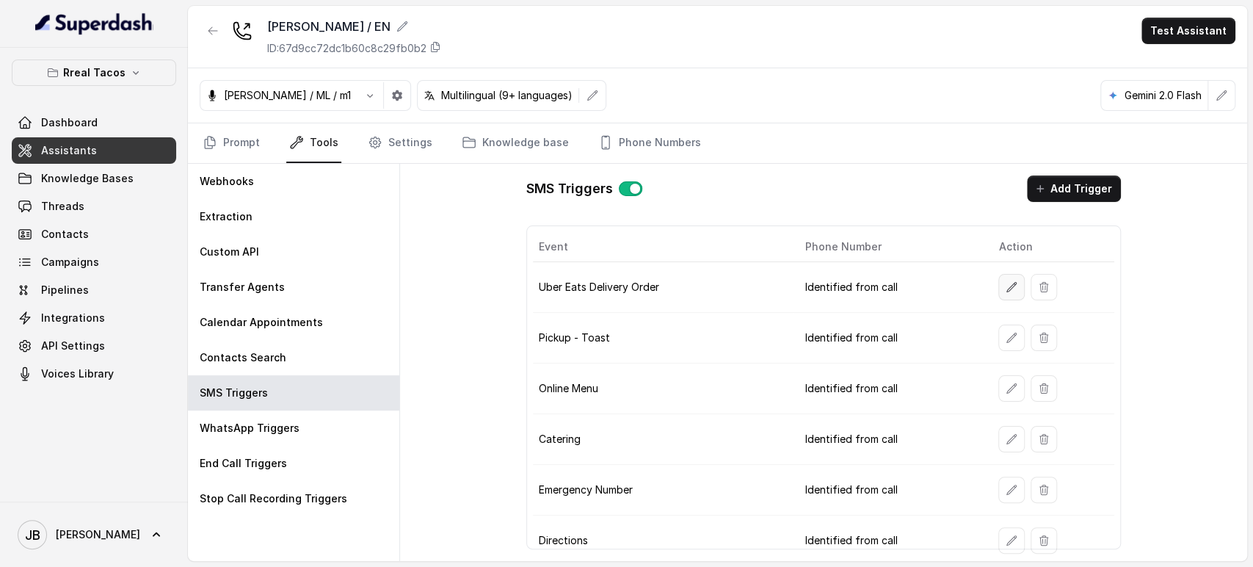
click at [998, 291] on button "button" at bounding box center [1011, 287] width 26 height 26
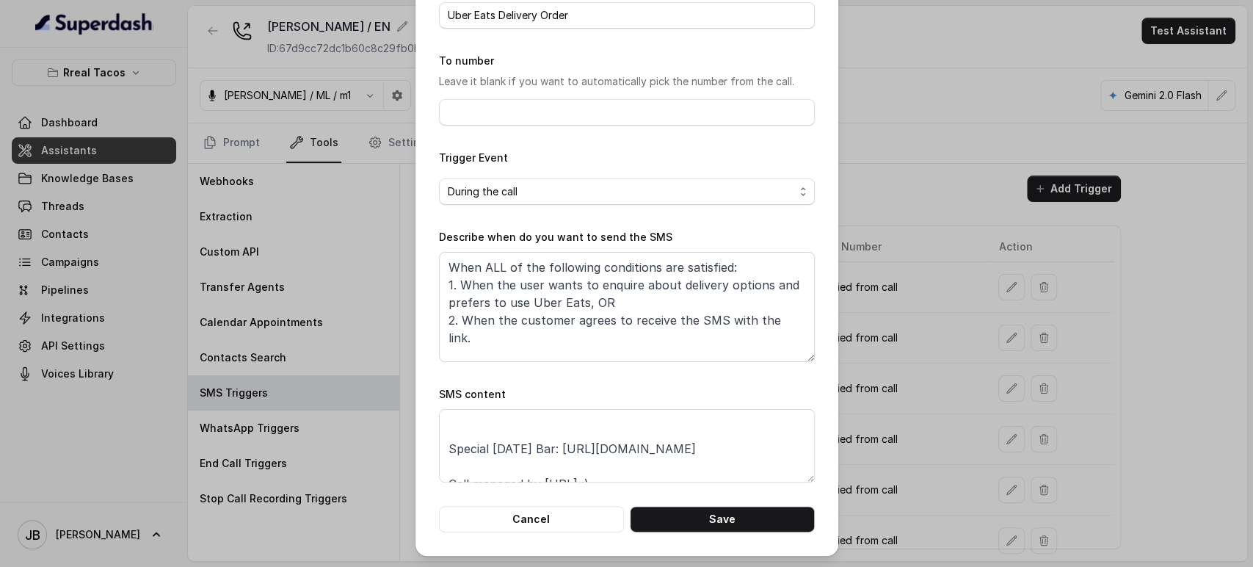
scroll to position [115, 0]
click at [889, 368] on div "Edit SMS Trigger Name of the event Uber Eats Delivery Order To number Leave it …" at bounding box center [626, 283] width 1253 height 567
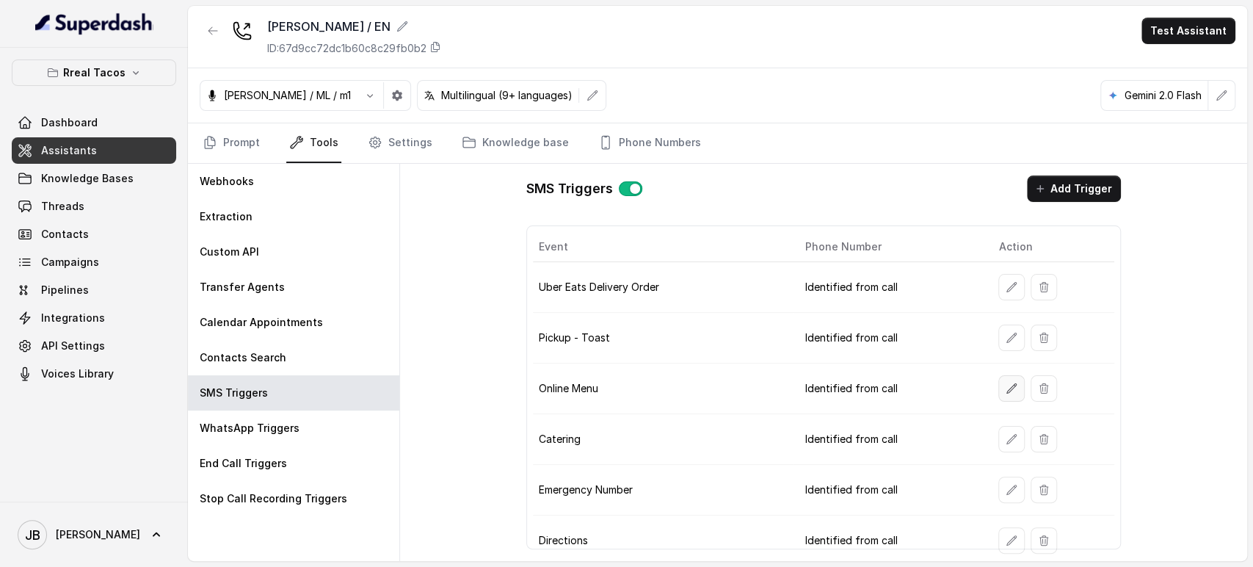
click at [1007, 388] on icon "button" at bounding box center [1012, 388] width 10 height 10
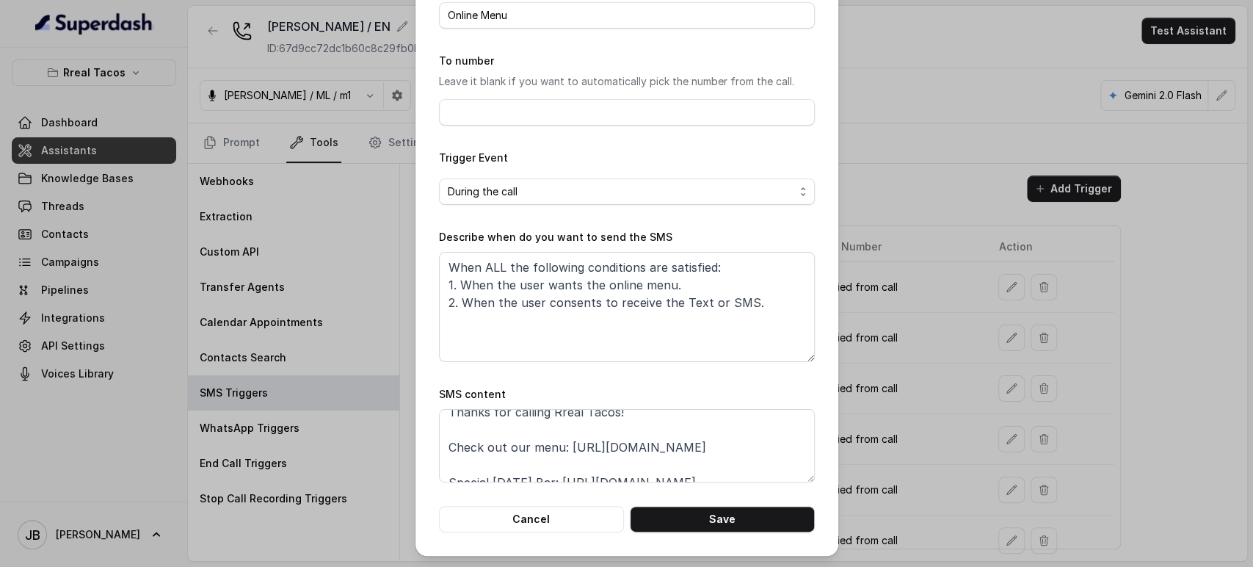
scroll to position [0, 0]
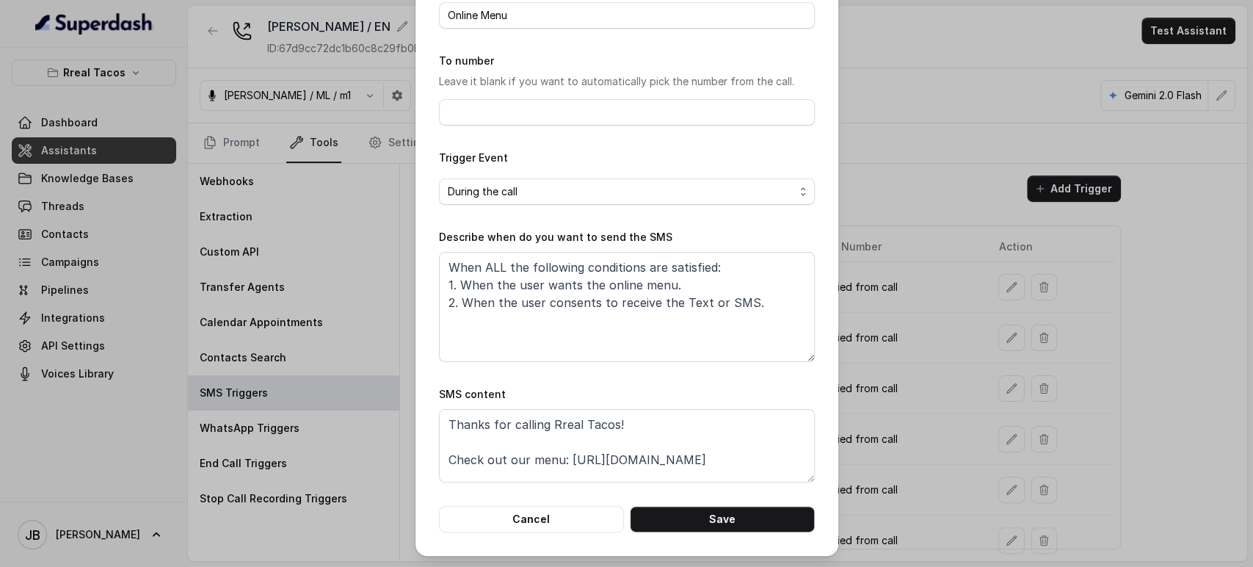
drag, startPoint x: 1038, startPoint y: 360, endPoint x: 986, endPoint y: 371, distance: 53.4
click at [1032, 361] on div "Edit SMS Trigger Name of the event Online Menu To number Leave it blank if you …" at bounding box center [626, 283] width 1253 height 567
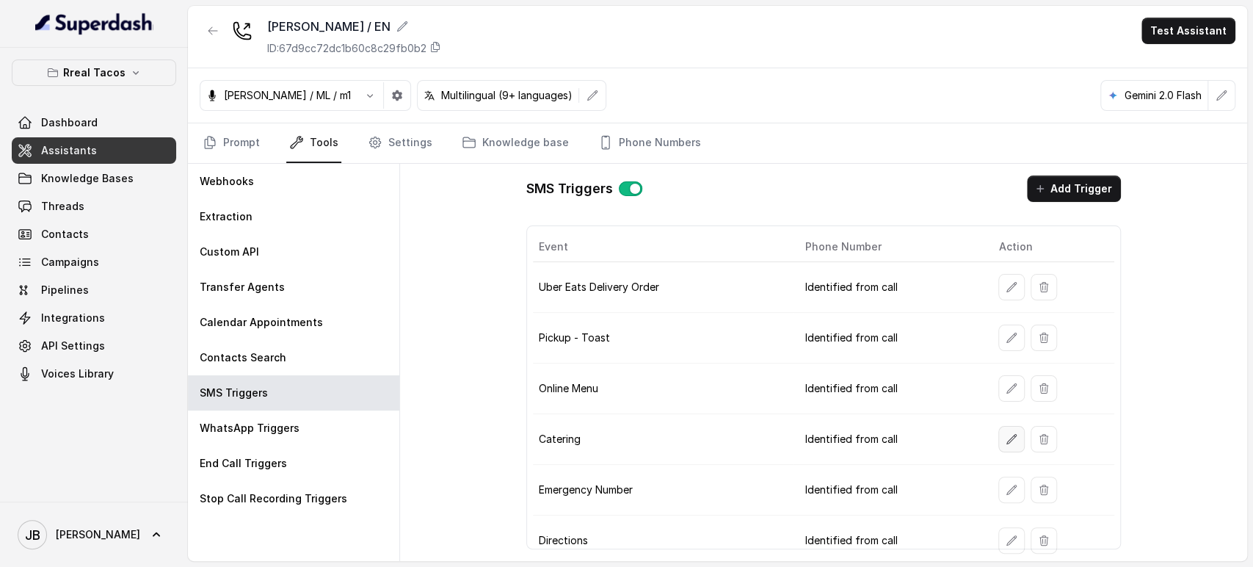
click at [1001, 447] on button "button" at bounding box center [1011, 439] width 26 height 26
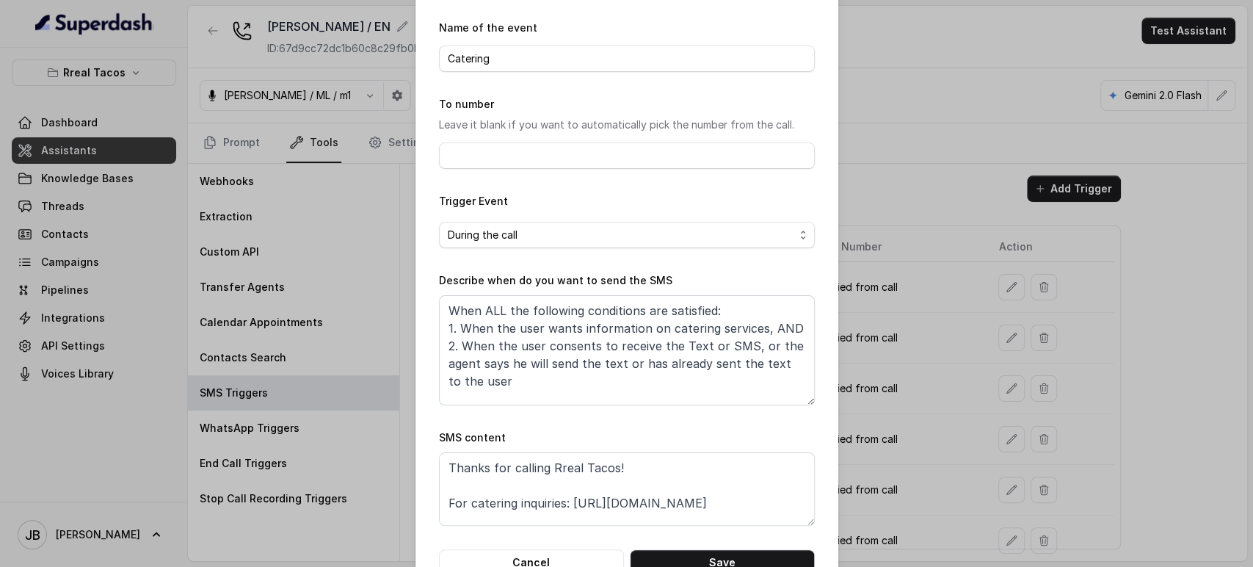
scroll to position [92, 0]
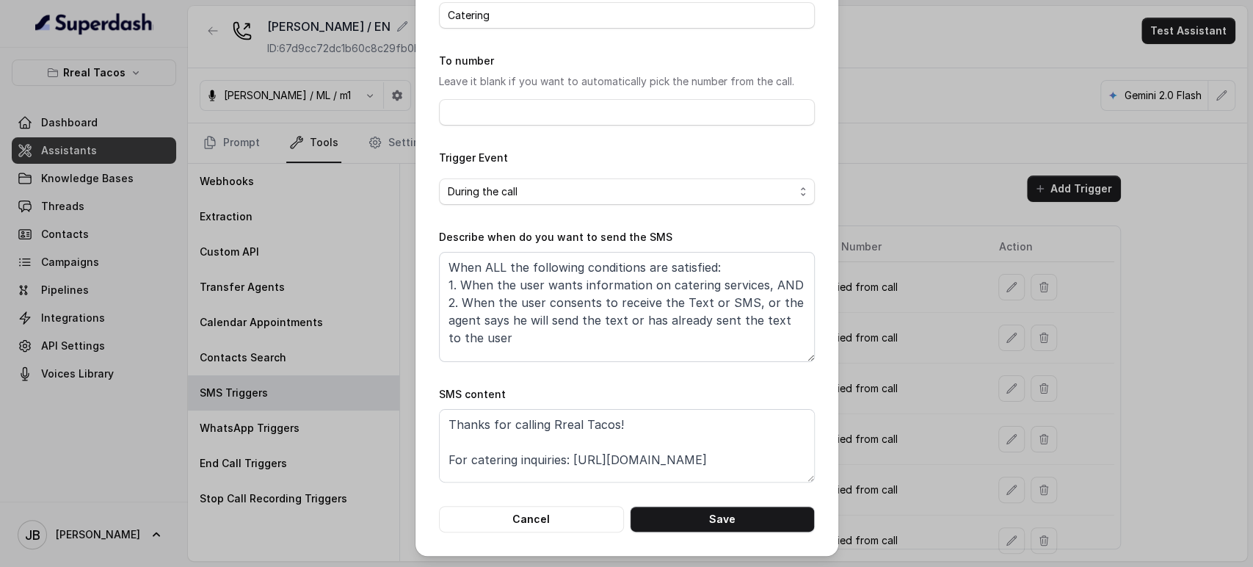
click at [944, 376] on div "Edit SMS Trigger Name of the event Catering To number Leave it blank if you wan…" at bounding box center [626, 283] width 1253 height 567
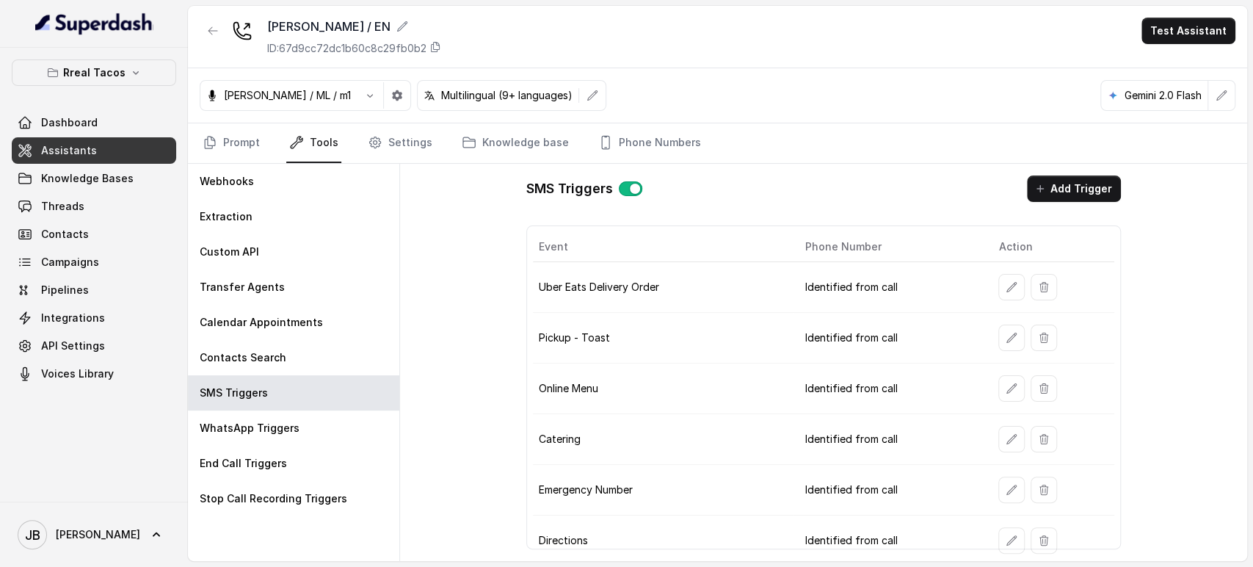
click at [200, 27] on button "button" at bounding box center [213, 31] width 26 height 26
